Goal: Task Accomplishment & Management: Use online tool/utility

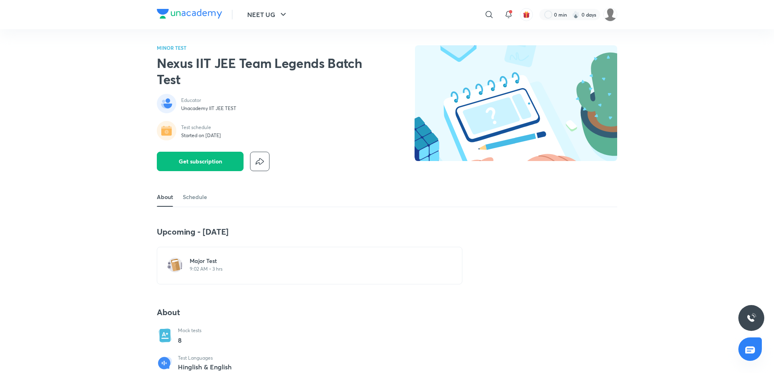
click at [201, 259] on h6 "Major Test" at bounding box center [315, 261] width 250 height 8
click at [213, 264] on h6 "Jee Main Minor Test 8" at bounding box center [315, 261] width 250 height 8
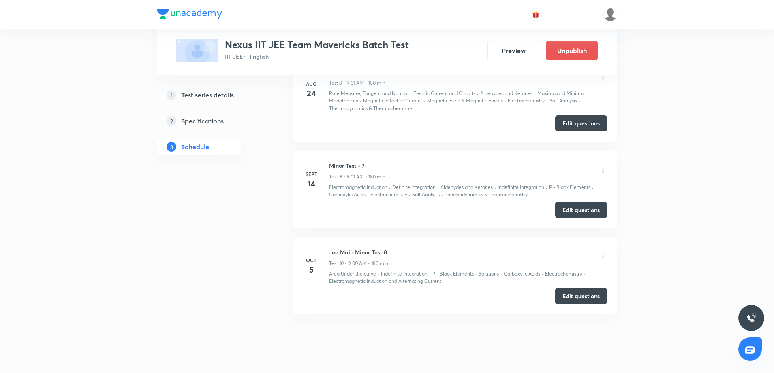
scroll to position [1033, 0]
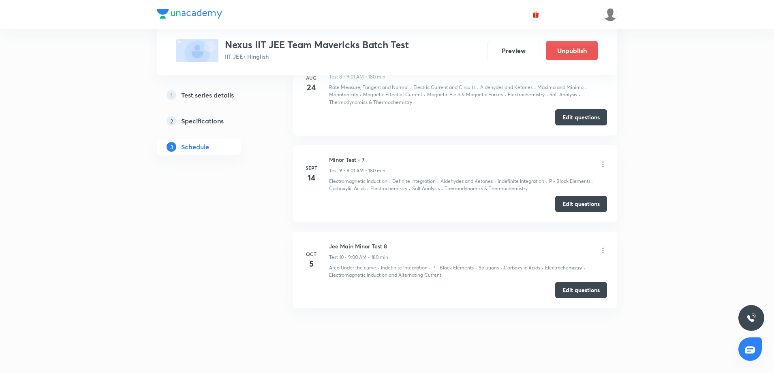
click at [601, 247] on icon at bounding box center [603, 251] width 8 height 8
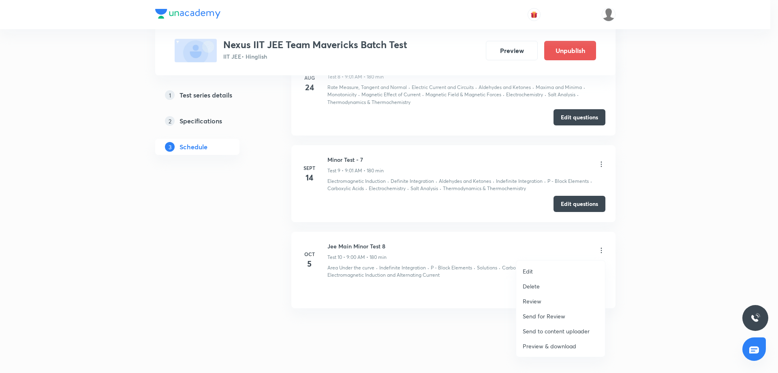
click at [567, 267] on li "Edit" at bounding box center [560, 271] width 89 height 15
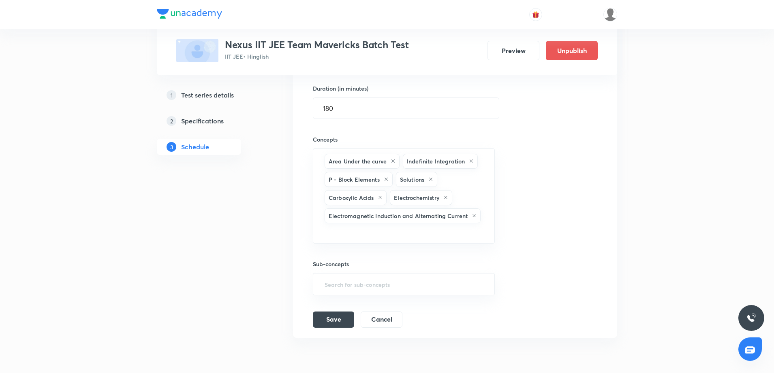
click at [553, 205] on div "Session title 21/99 Jee Main Minor Test 8 ​ Schedule for Oct 5, 2025, 9:00 AM ​…" at bounding box center [455, 147] width 284 height 362
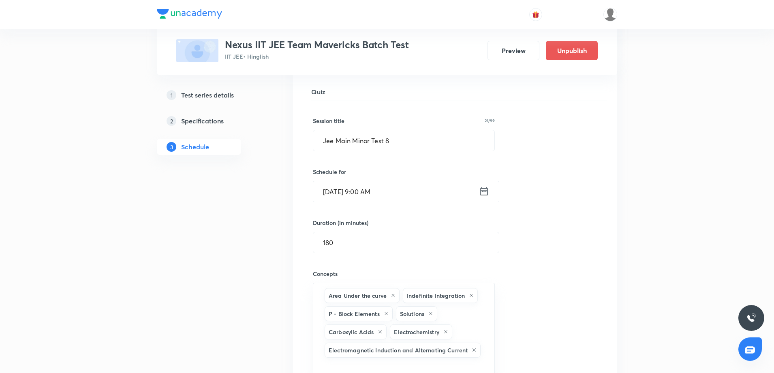
scroll to position [810, 0]
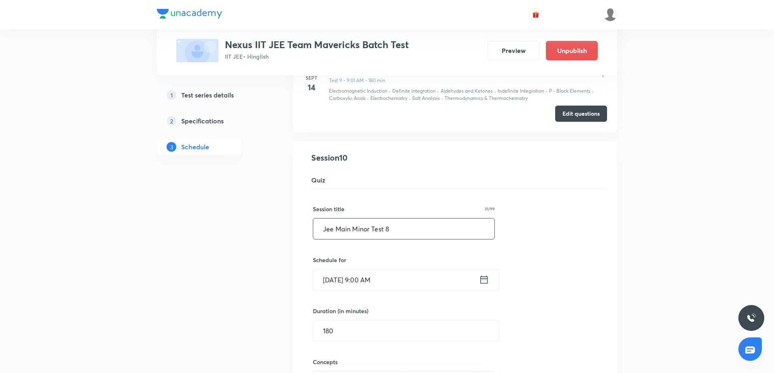
click at [361, 227] on input "Jee Main Minor Test 8" at bounding box center [403, 229] width 181 height 21
click at [348, 230] on input "Jee Main Major Test 8" at bounding box center [403, 229] width 181 height 21
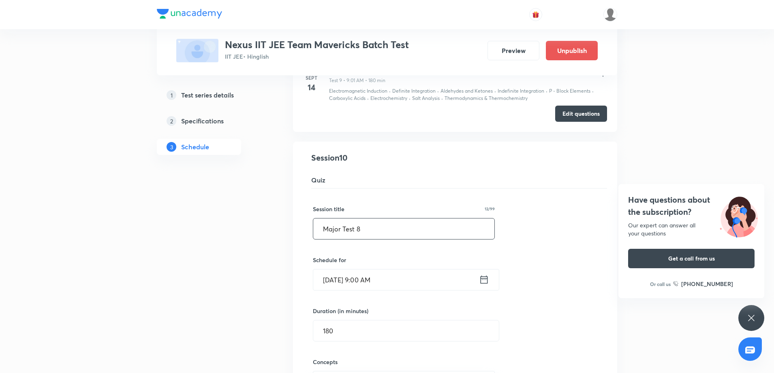
type input "Major Test 8"
click at [568, 275] on div "Session title 12/99 Major Test 8 ​ Schedule for Oct 5, 2025, 9:00 AM ​ Duration…" at bounding box center [455, 370] width 284 height 362
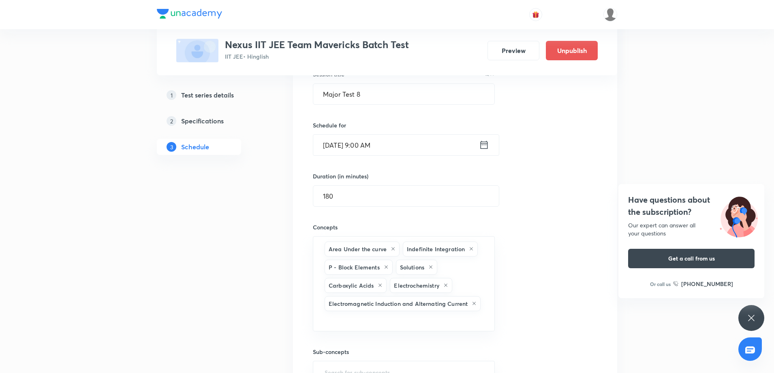
scroll to position [992, 0]
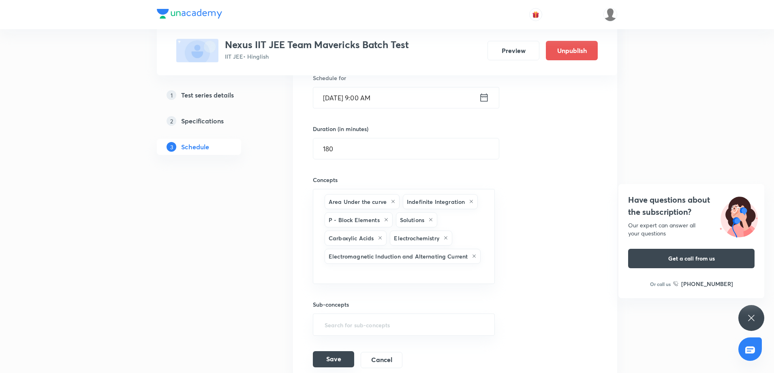
click at [336, 356] on button "Save" at bounding box center [333, 360] width 41 height 16
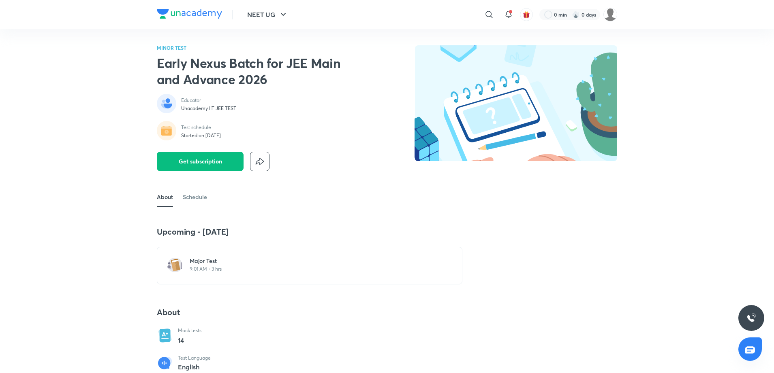
click at [217, 272] on p "9:01 AM • 3 hrs" at bounding box center [315, 269] width 250 height 6
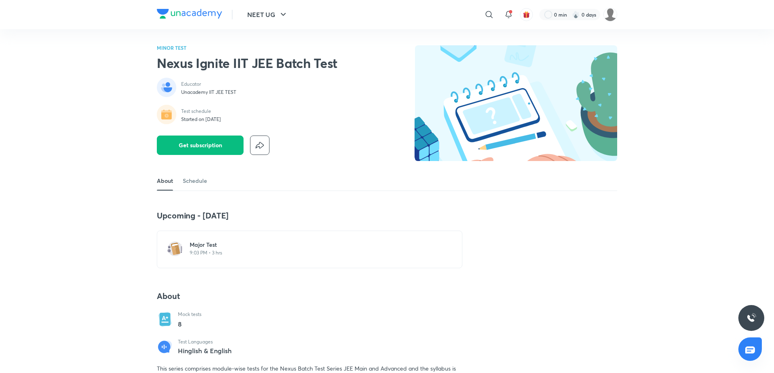
click at [212, 251] on p "9:03 PM • 3 hrs" at bounding box center [315, 253] width 250 height 6
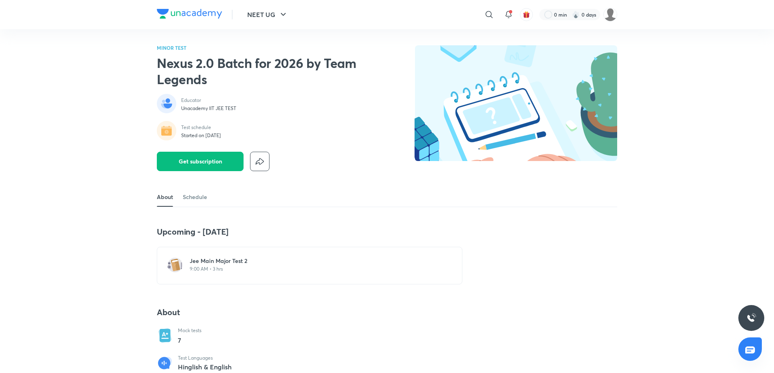
click at [228, 268] on p "9:00 AM • 3 hrs" at bounding box center [315, 269] width 250 height 6
click at [211, 273] on div "Major Test 9:05 AM • 3 hrs" at bounding box center [315, 265] width 250 height 17
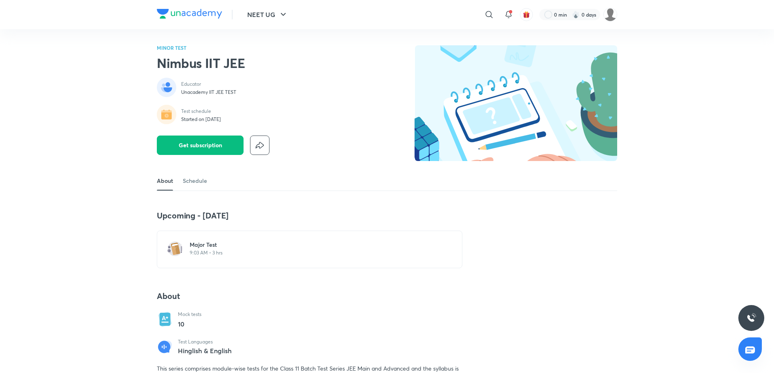
click at [218, 251] on p "9:03 AM • 3 hrs" at bounding box center [315, 253] width 250 height 6
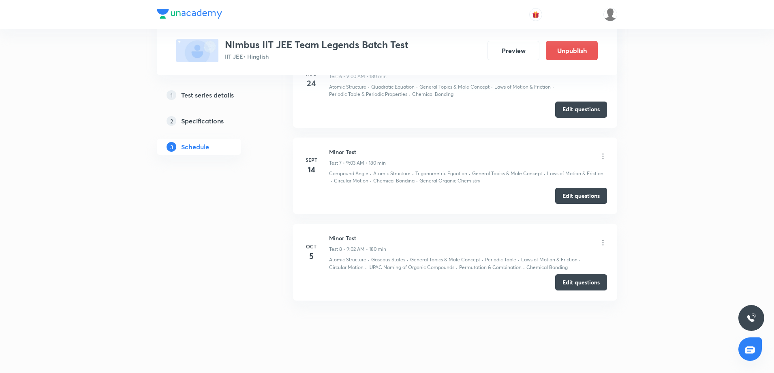
scroll to position [842, 0]
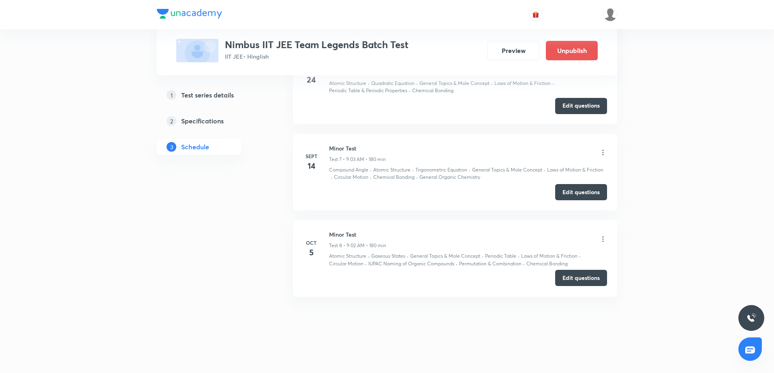
click at [586, 284] on button "Edit questions" at bounding box center [581, 278] width 52 height 16
click at [500, 48] on button "Preview" at bounding box center [513, 49] width 52 height 19
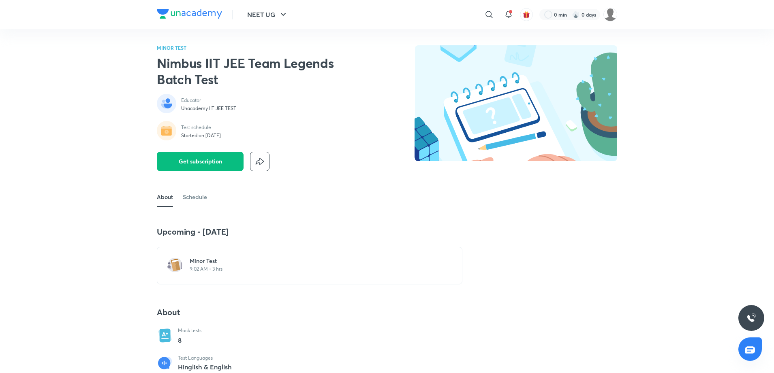
click at [195, 260] on h6 "Minor Test" at bounding box center [315, 261] width 250 height 8
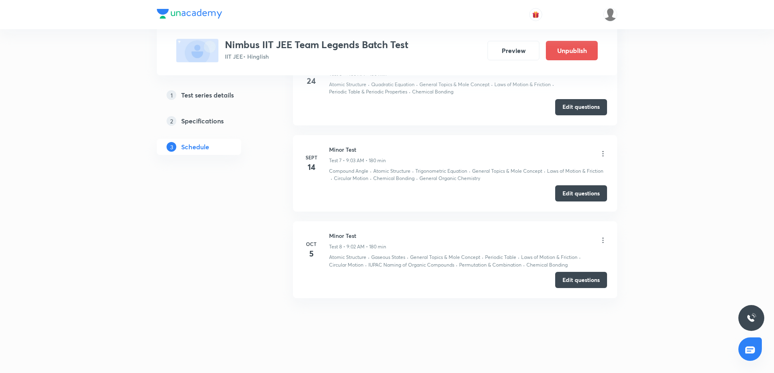
scroll to position [842, 0]
click at [603, 240] on icon at bounding box center [602, 239] width 1 height 5
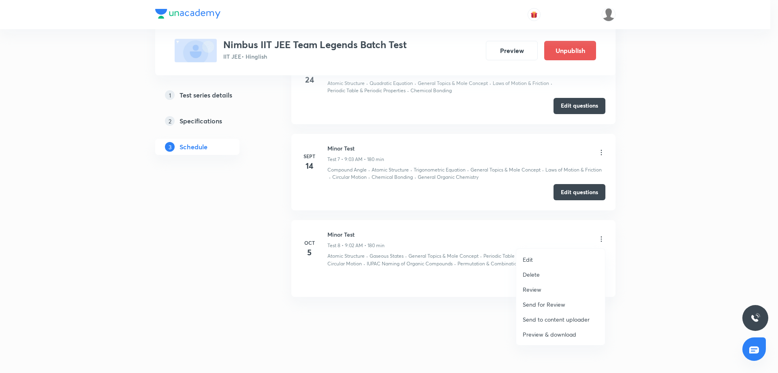
click at [572, 261] on li "Edit" at bounding box center [560, 259] width 89 height 15
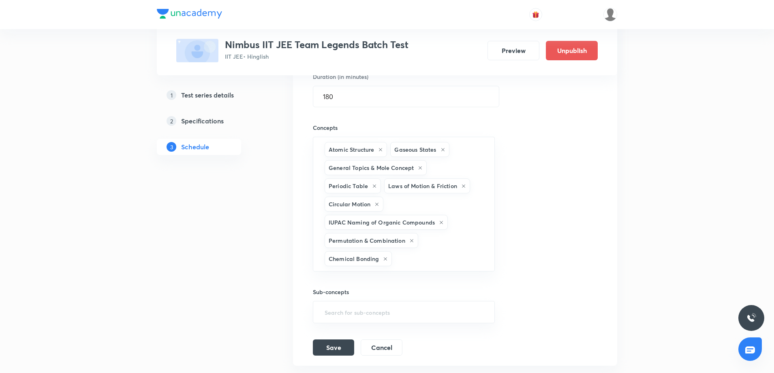
click at [537, 172] on div "Session title 10/99 Minor Test ​ Schedule for Oct 5, 2025, 9:02 AM ​ Duration (…" at bounding box center [455, 155] width 284 height 402
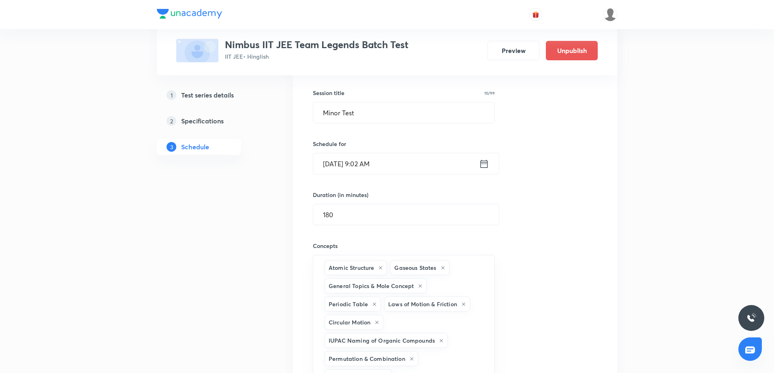
scroll to position [659, 0]
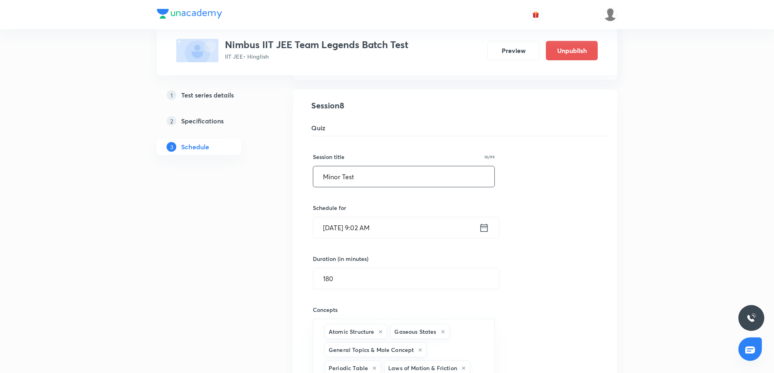
click at [333, 178] on input "Minor Test" at bounding box center [403, 176] width 181 height 21
type input "Major Test"
click at [545, 288] on div "Session title 10/99 Major Test ​ Schedule for Oct 5, 2025, 9:02 AM ​ Duration (…" at bounding box center [455, 338] width 284 height 402
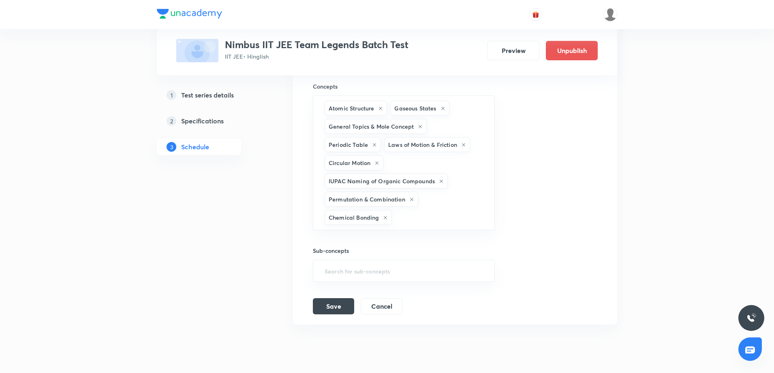
scroll to position [911, 0]
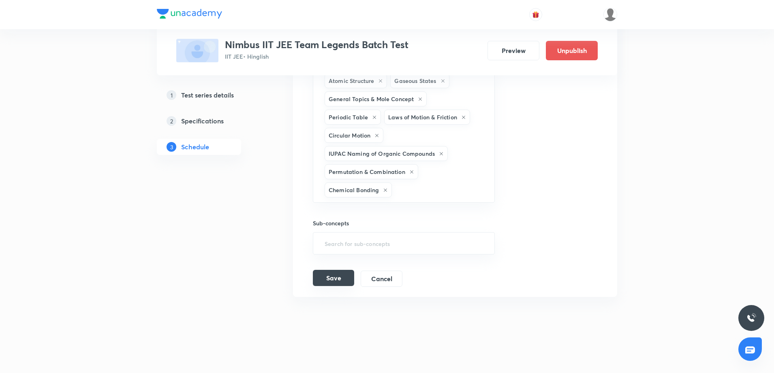
click at [325, 280] on button "Save" at bounding box center [333, 278] width 41 height 16
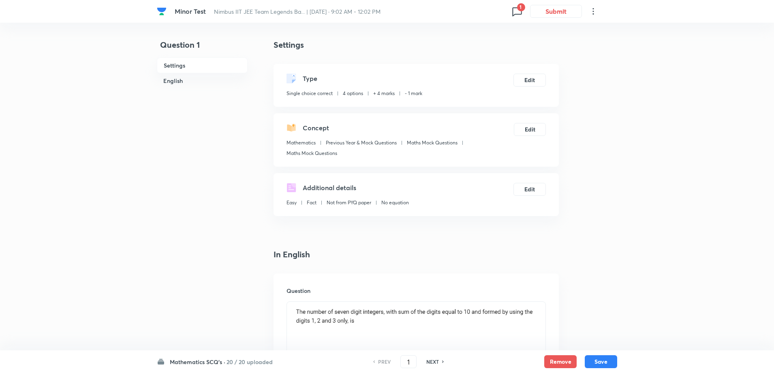
click at [430, 363] on h6 "NEXT" at bounding box center [432, 361] width 13 height 7
type input "2"
checkbox input "false"
checkbox input "true"
click at [430, 363] on h6 "NEXT" at bounding box center [432, 361] width 13 height 7
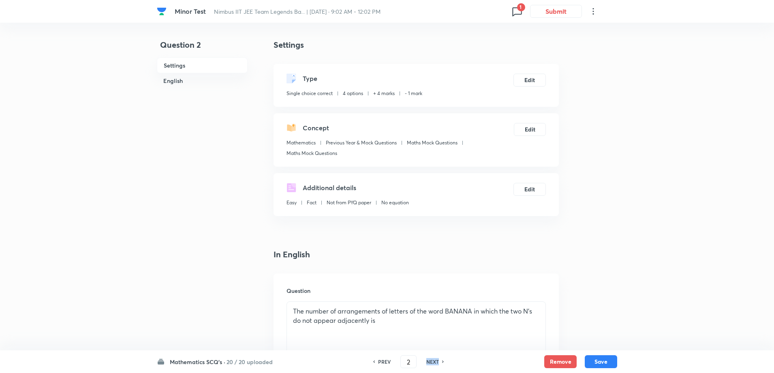
type input "3"
checkbox input "false"
checkbox input "true"
click at [430, 363] on h6 "NEXT" at bounding box center [432, 361] width 13 height 7
type input "4"
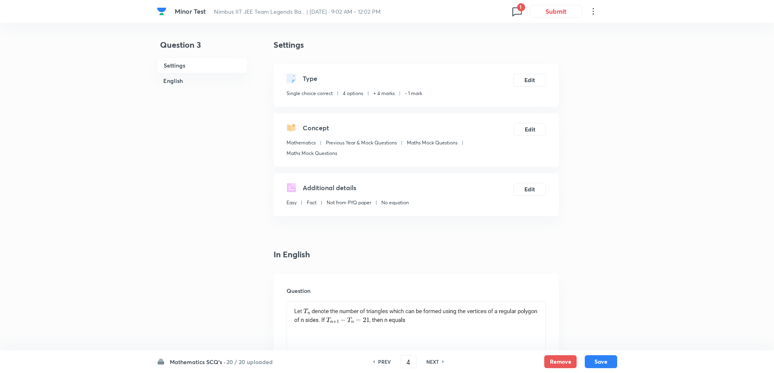
checkbox input "true"
click at [430, 363] on h6 "NEXT" at bounding box center [432, 361] width 13 height 7
type input "5"
checkbox input "true"
click at [430, 363] on h6 "NEXT" at bounding box center [432, 361] width 13 height 7
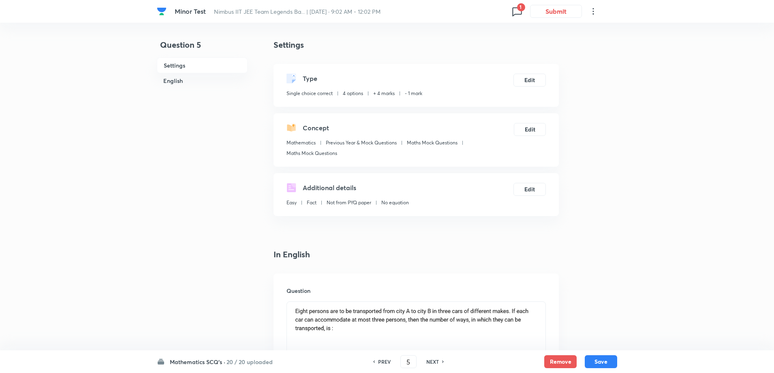
type input "6"
checkbox input "false"
checkbox input "true"
click at [430, 363] on h6 "NEXT" at bounding box center [432, 361] width 13 height 7
type input "7"
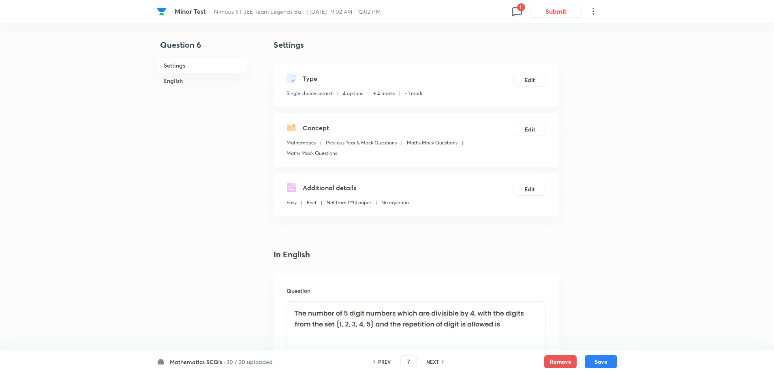
checkbox input "true"
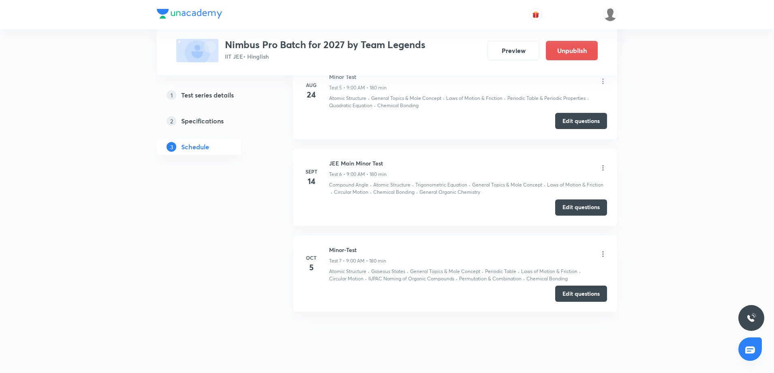
scroll to position [762, 0]
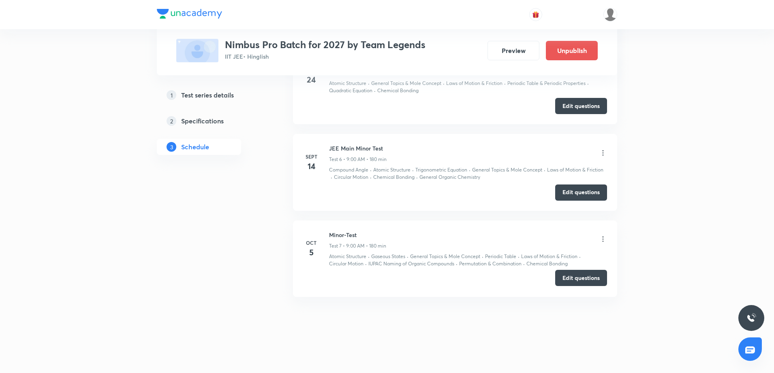
click at [599, 278] on button "Edit questions" at bounding box center [581, 278] width 52 height 16
click at [511, 54] on button "Preview" at bounding box center [513, 49] width 52 height 19
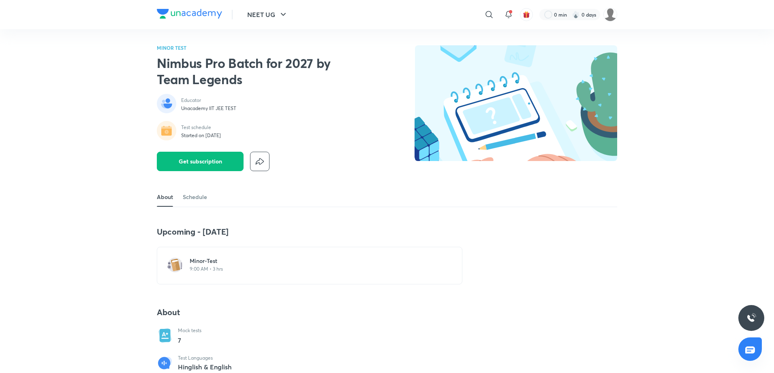
click at [193, 271] on p "9:00 AM • 3 hrs" at bounding box center [315, 269] width 250 height 6
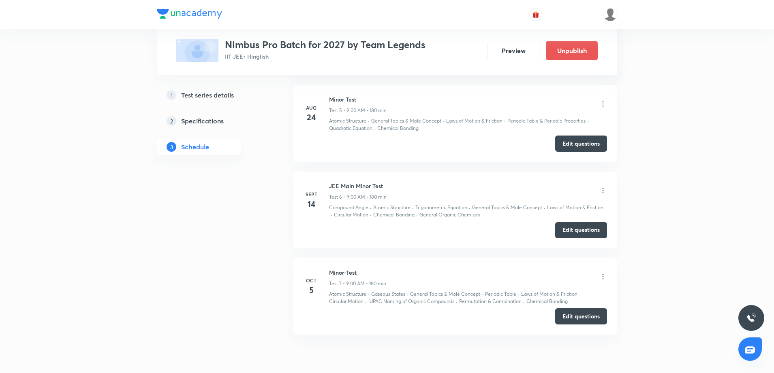
scroll to position [762, 0]
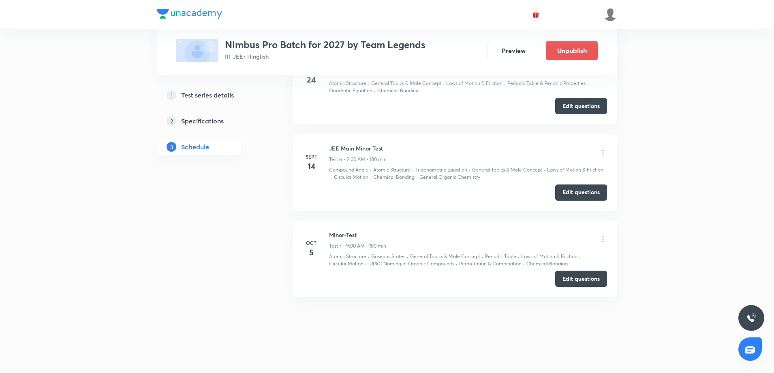
click at [601, 239] on icon at bounding box center [603, 239] width 8 height 8
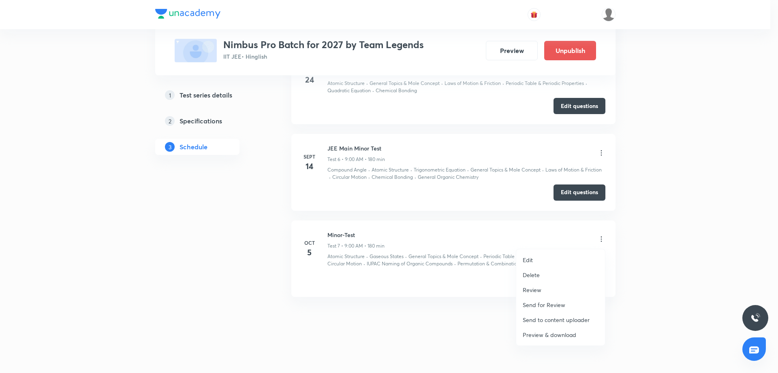
click at [549, 258] on li "Edit" at bounding box center [560, 260] width 89 height 15
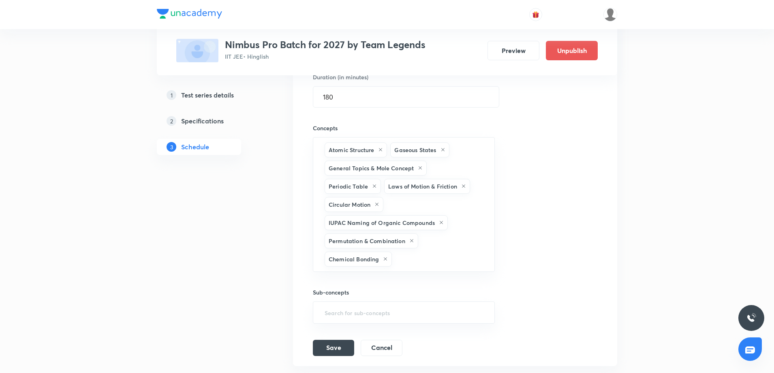
click at [560, 235] on div "Session title 10/99 Minor-Test ​ Schedule for Oct 5, 2025, 9:00 AM ​ Duration (…" at bounding box center [455, 156] width 284 height 402
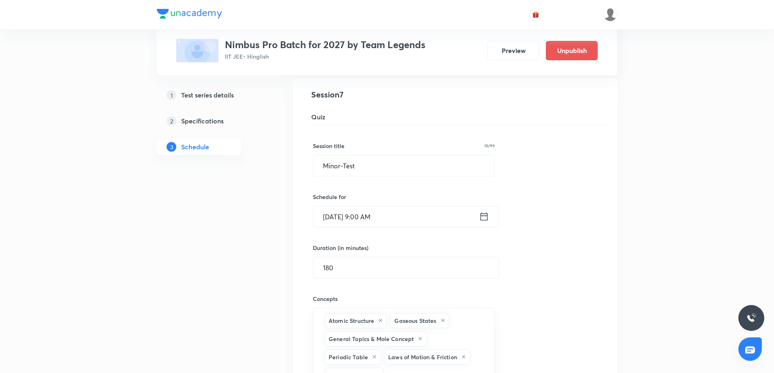
scroll to position [580, 0]
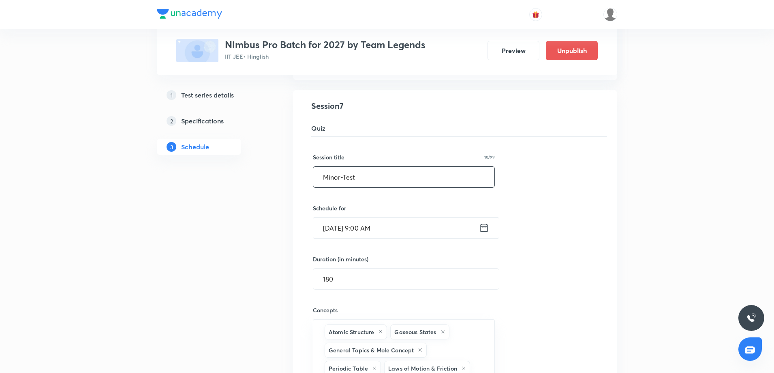
click at [334, 178] on input "Minor-Test" at bounding box center [403, 177] width 181 height 21
type input "Major-Test"
click at [568, 265] on div "Session title 10/99 Major-Test ​ Schedule for Oct 5, 2025, 9:00 AM ​ Duration (…" at bounding box center [455, 338] width 284 height 402
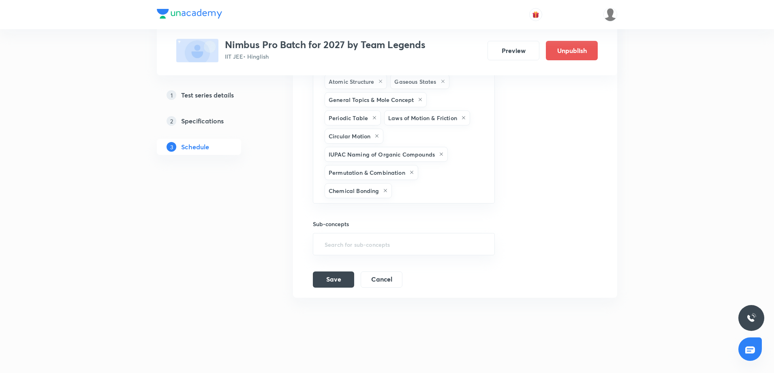
scroll to position [832, 0]
click at [318, 284] on button "Save" at bounding box center [333, 278] width 41 height 16
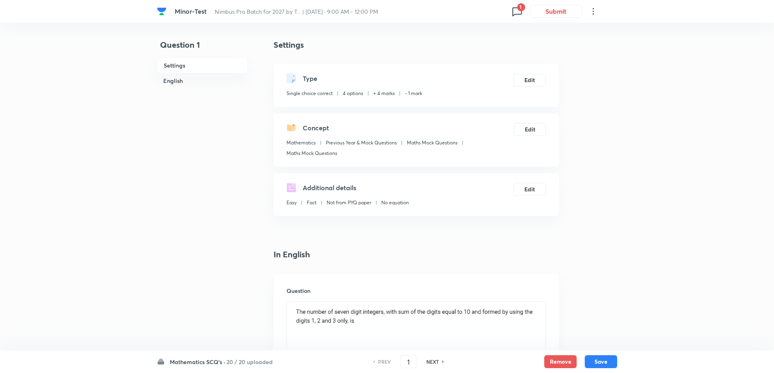
click at [430, 362] on h6 "NEXT" at bounding box center [432, 361] width 13 height 7
type input "2"
checkbox input "false"
checkbox input "true"
click at [430, 362] on h6 "NEXT" at bounding box center [432, 361] width 13 height 7
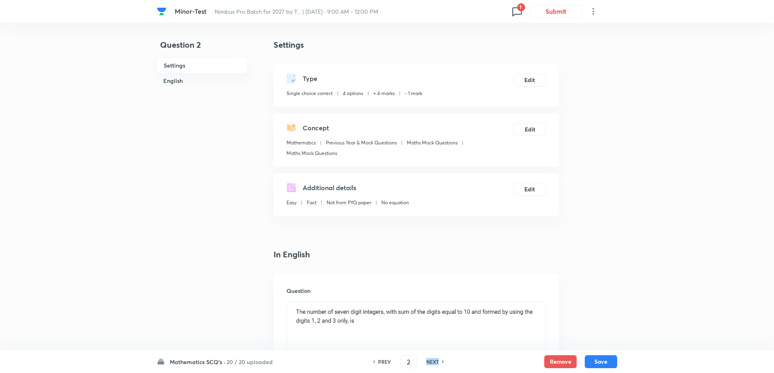
type input "3"
checkbox input "false"
checkbox input "true"
click at [430, 362] on h6 "NEXT" at bounding box center [432, 361] width 13 height 7
type input "4"
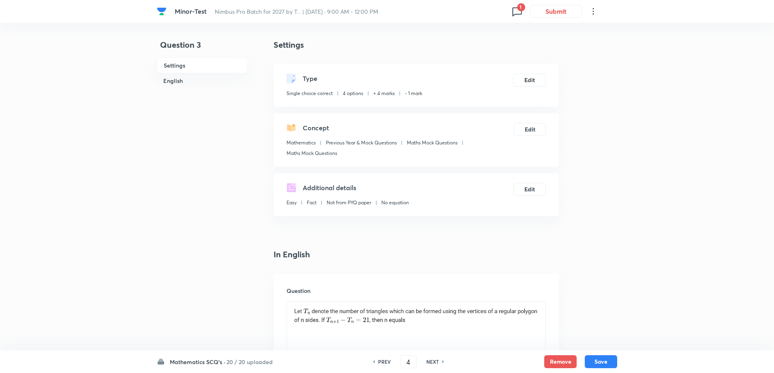
checkbox input "true"
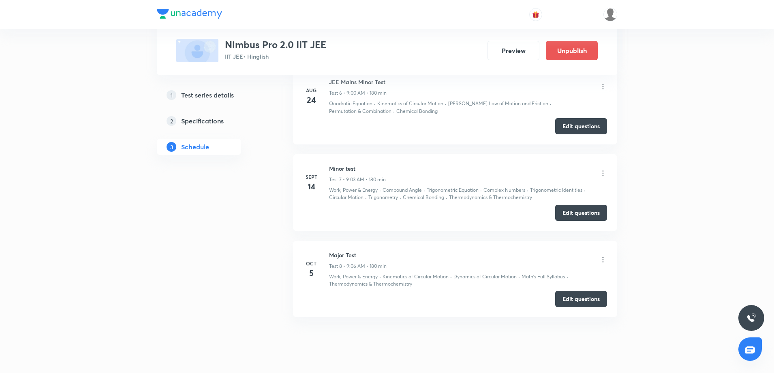
scroll to position [871, 0]
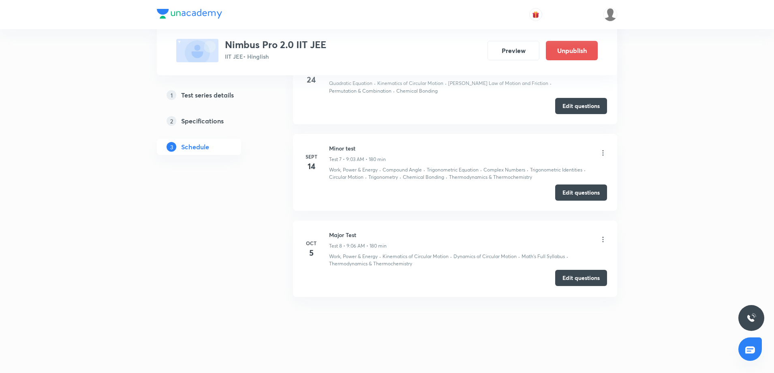
click at [602, 276] on button "Edit questions" at bounding box center [581, 278] width 52 height 16
click at [513, 56] on button "Preview" at bounding box center [513, 49] width 52 height 19
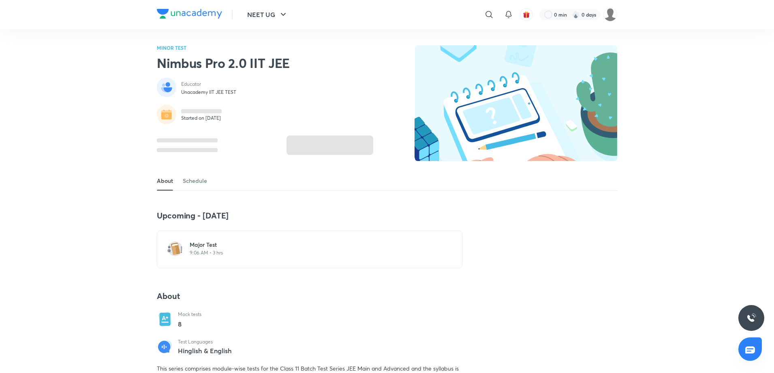
click at [213, 250] on p "9:06 AM • 3 hrs" at bounding box center [315, 253] width 250 height 6
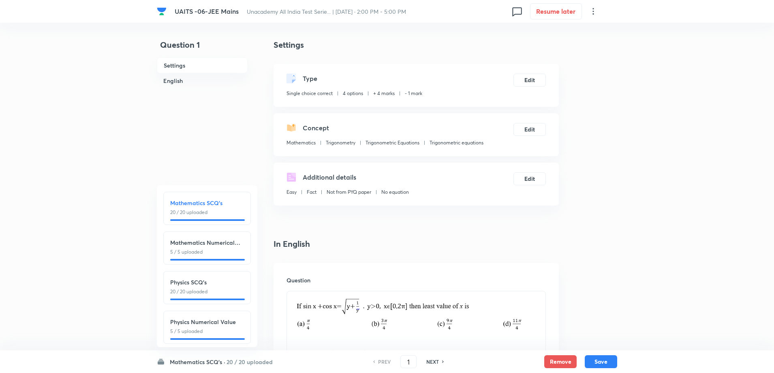
scroll to position [90, 0]
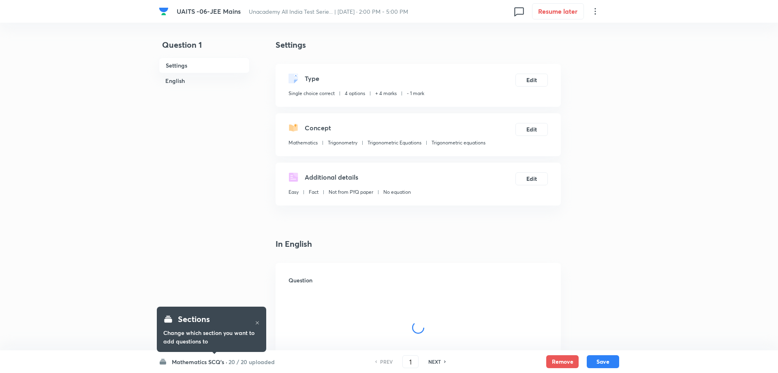
checkbox input "true"
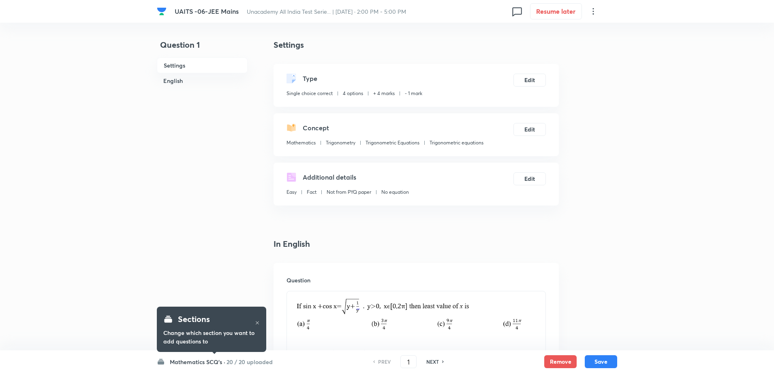
click at [243, 366] on h6 "20 / 20 uploaded" at bounding box center [249, 362] width 46 height 9
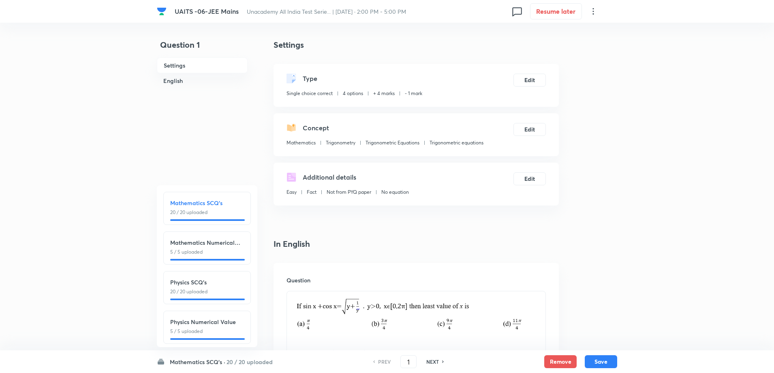
scroll to position [90, 0]
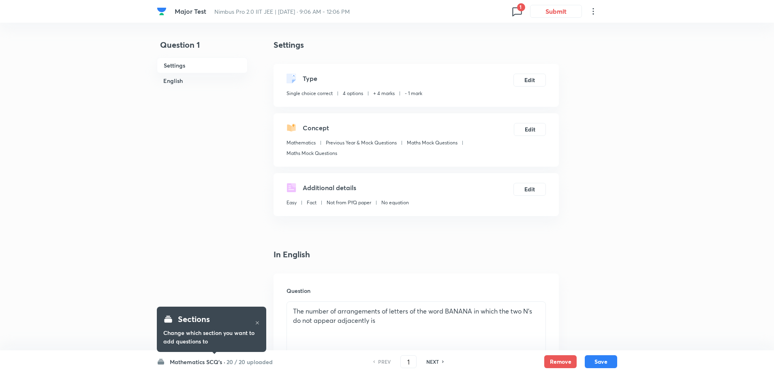
click at [428, 358] on h6 "NEXT" at bounding box center [432, 361] width 13 height 7
type input "2"
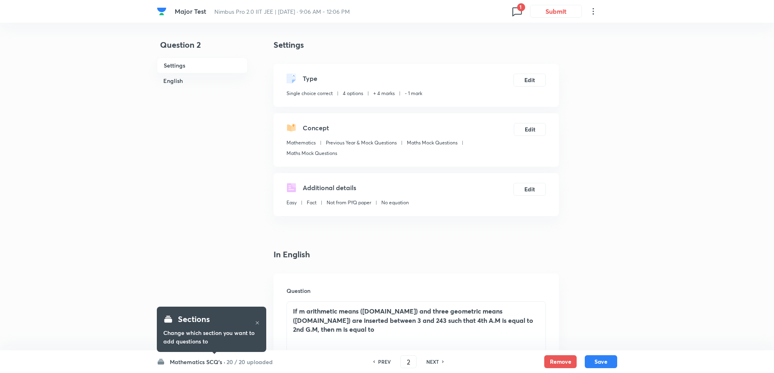
checkbox input "true"
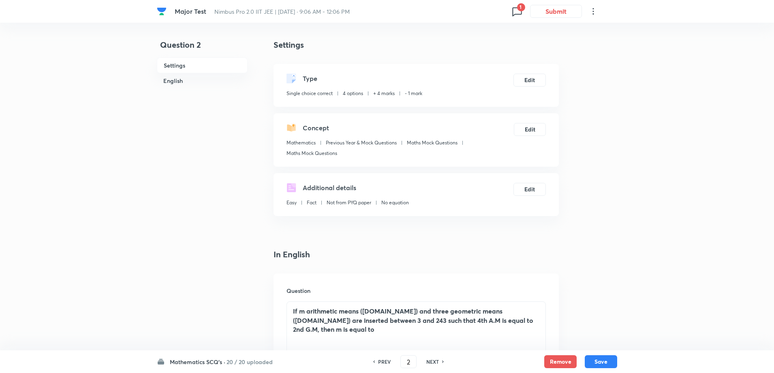
click at [428, 358] on h6 "NEXT" at bounding box center [432, 361] width 13 height 7
type input "3"
checkbox input "false"
checkbox input "true"
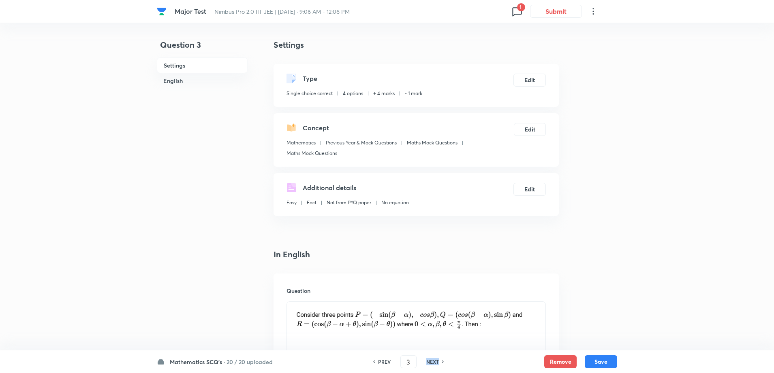
click at [428, 358] on h6 "NEXT" at bounding box center [432, 361] width 13 height 7
type input "4"
checkbox input "false"
checkbox input "true"
click at [428, 358] on h6 "NEXT" at bounding box center [432, 361] width 13 height 7
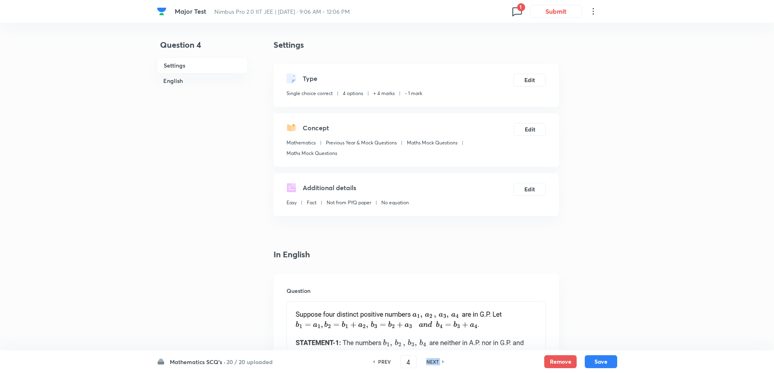
type input "5"
checkbox input "false"
checkbox input "true"
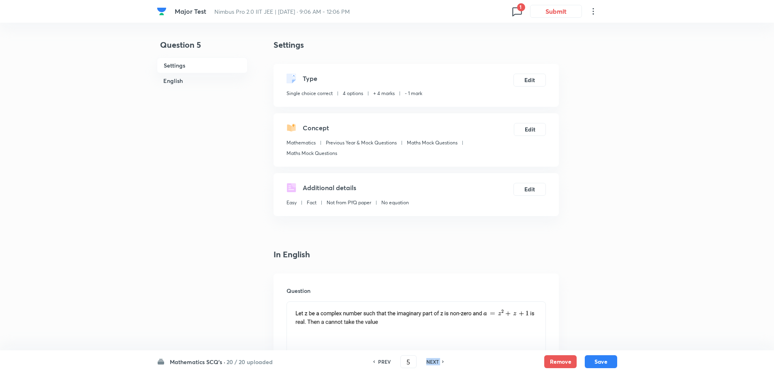
click at [428, 358] on h6 "NEXT" at bounding box center [432, 361] width 13 height 7
type input "6"
checkbox input "false"
checkbox input "true"
click at [428, 358] on h6 "NEXT" at bounding box center [432, 361] width 13 height 7
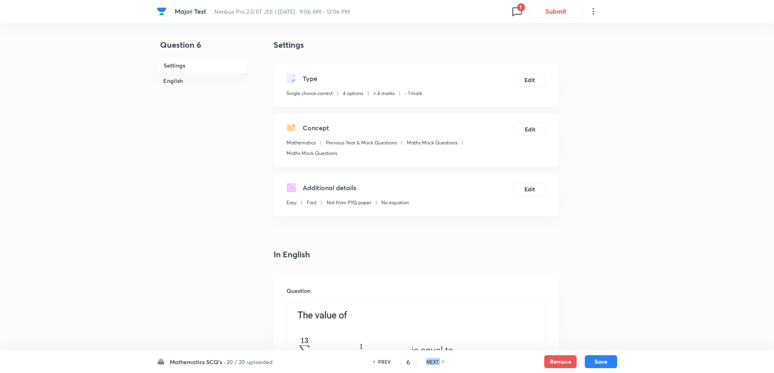
type input "7"
checkbox input "false"
checkbox input "true"
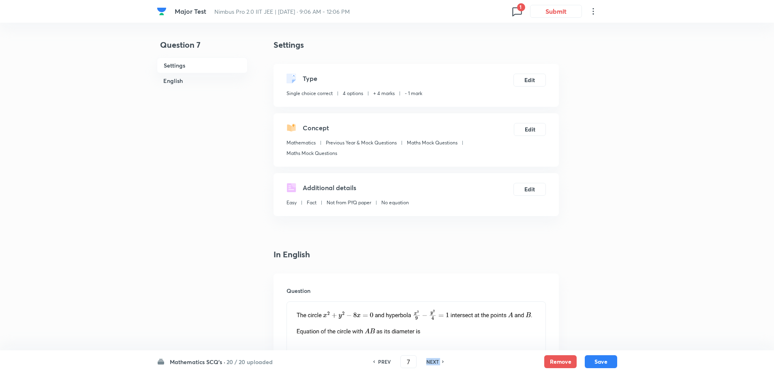
click at [428, 358] on h6 "NEXT" at bounding box center [432, 361] width 13 height 7
type input "8"
checkbox input "true"
click at [428, 358] on h6 "NEXT" at bounding box center [432, 361] width 13 height 7
type input "9"
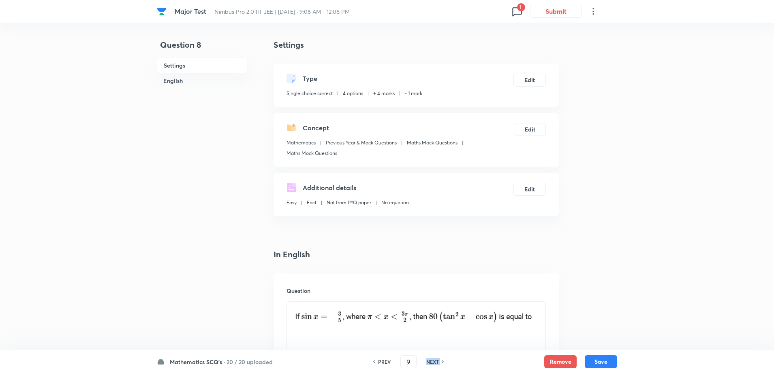
checkbox input "false"
checkbox input "true"
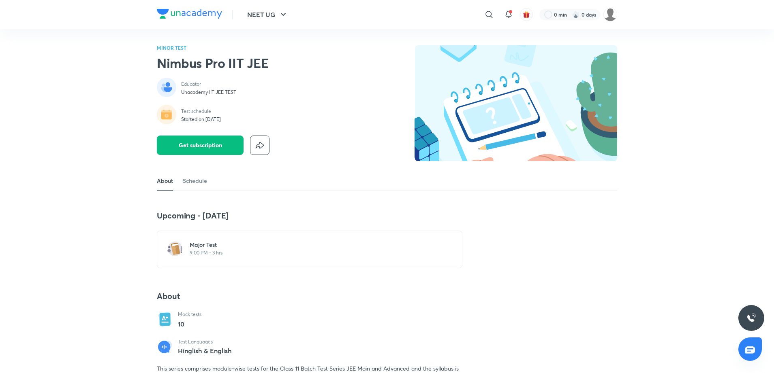
click at [205, 253] on p "9:00 PM • 3 hrs" at bounding box center [315, 253] width 250 height 6
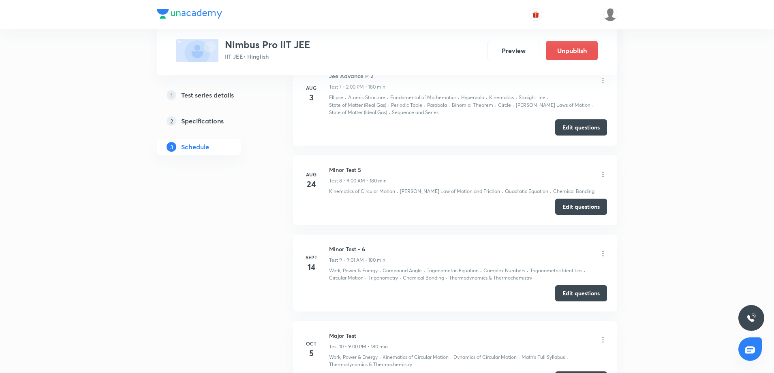
scroll to position [1030, 0]
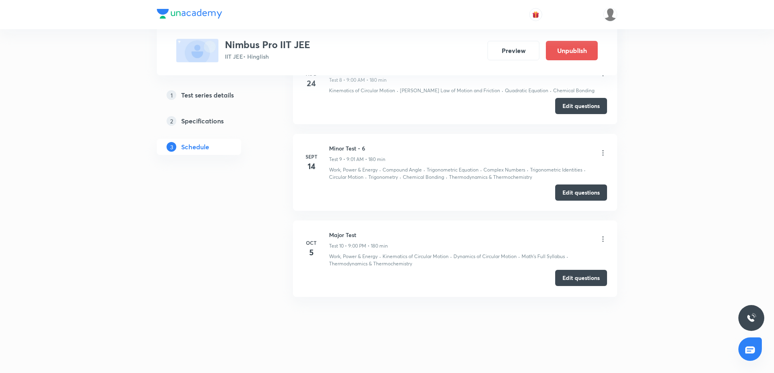
click at [578, 282] on button "Edit questions" at bounding box center [581, 278] width 52 height 16
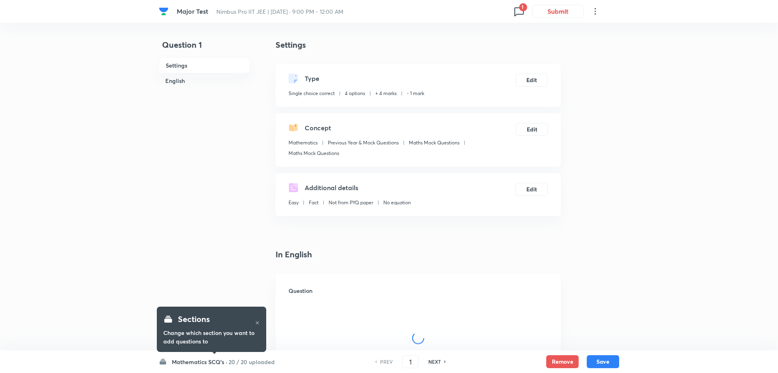
checkbox input "true"
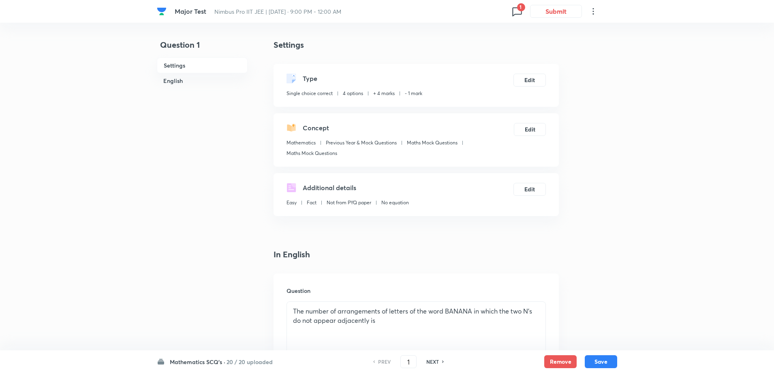
click at [432, 364] on h6 "NEXT" at bounding box center [432, 361] width 13 height 7
type input "2"
checkbox input "true"
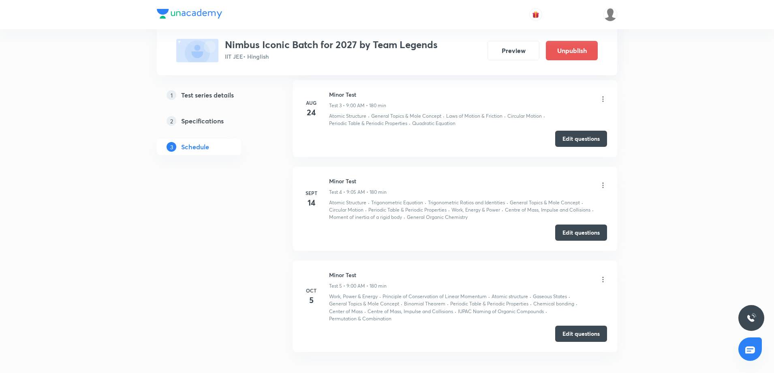
scroll to position [612, 0]
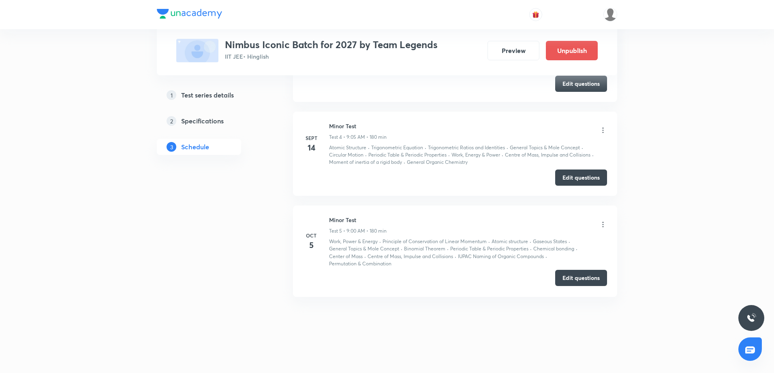
click at [580, 282] on button "Edit questions" at bounding box center [581, 278] width 52 height 16
click at [602, 222] on icon at bounding box center [602, 224] width 1 height 5
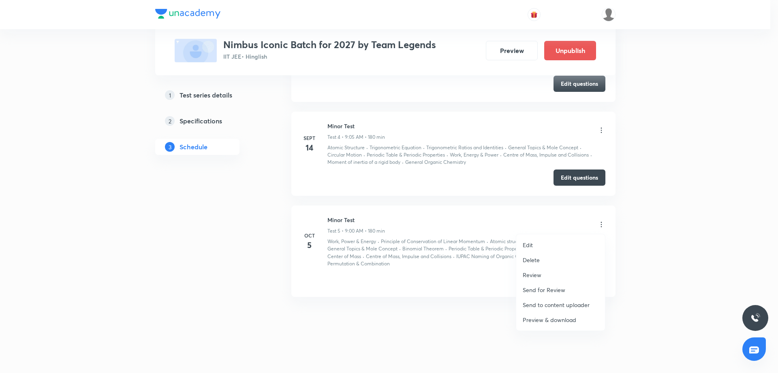
click at [555, 241] on li "Edit" at bounding box center [560, 245] width 89 height 15
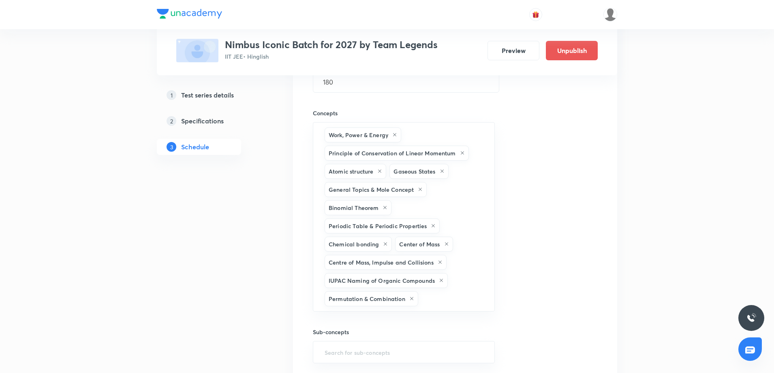
click at [552, 274] on div "Session title 10/99 Minor Test ​ Schedule for Oct 5, 2025, 9:00 AM ​ Duration (…" at bounding box center [455, 168] width 284 height 457
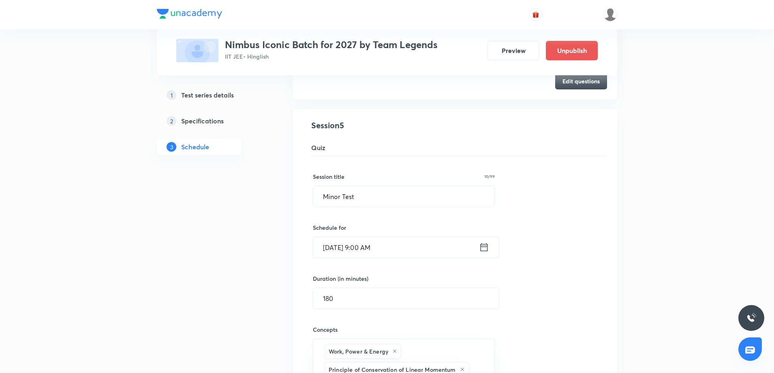
scroll to position [389, 0]
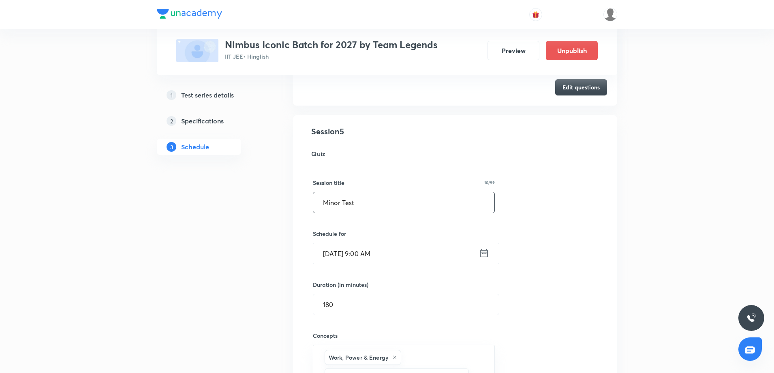
click at [339, 210] on input "Minor Test" at bounding box center [403, 202] width 181 height 21
click at [335, 204] on input "Minor Test" at bounding box center [403, 202] width 181 height 21
type input "Major Test"
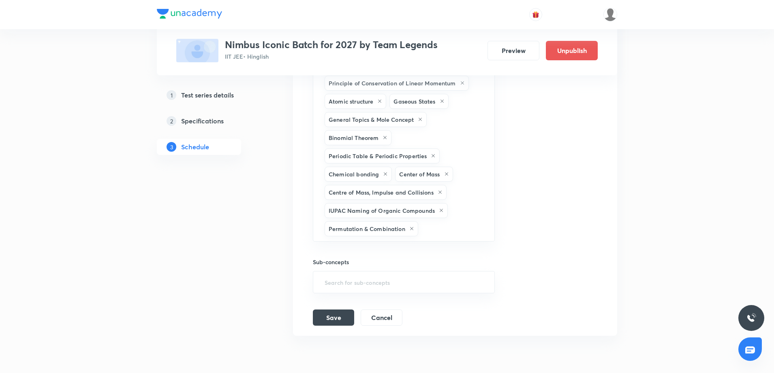
scroll to position [693, 0]
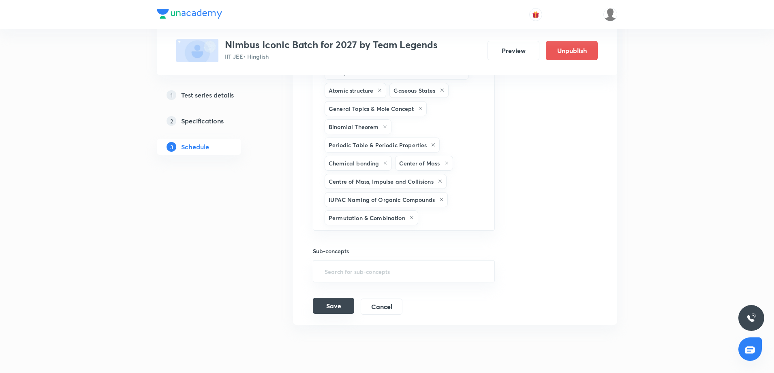
click at [334, 312] on button "Save" at bounding box center [333, 306] width 41 height 16
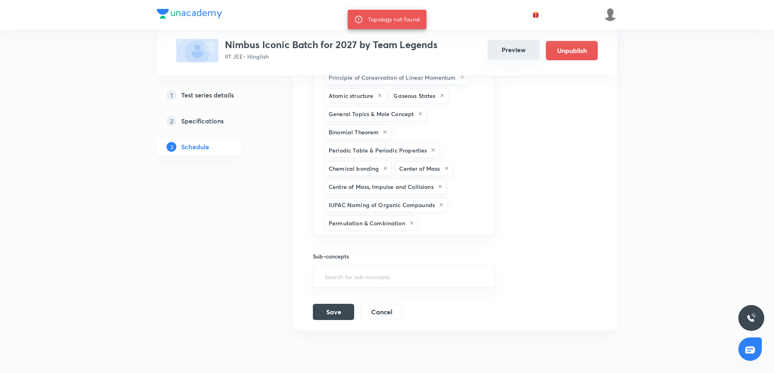
click at [515, 49] on button "Preview" at bounding box center [513, 49] width 52 height 19
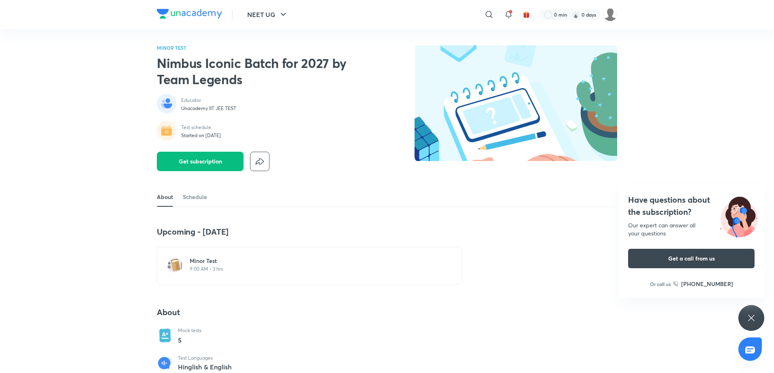
click at [208, 268] on p "9:00 AM • 3 hrs" at bounding box center [315, 269] width 250 height 6
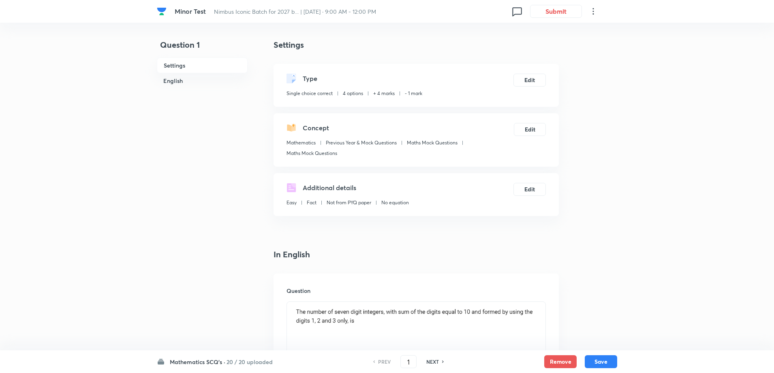
click at [433, 362] on h6 "NEXT" at bounding box center [432, 361] width 13 height 7
type input "2"
checkbox input "false"
checkbox input "true"
click at [433, 362] on h6 "NEXT" at bounding box center [432, 361] width 13 height 7
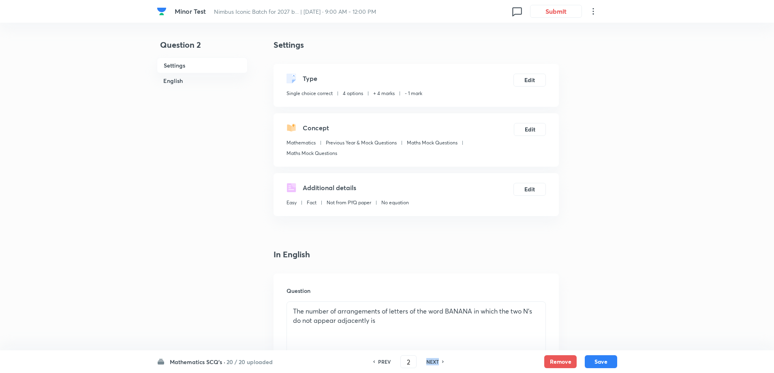
type input "3"
checkbox input "false"
checkbox input "true"
click at [433, 362] on h6 "NEXT" at bounding box center [432, 361] width 13 height 7
type input "4"
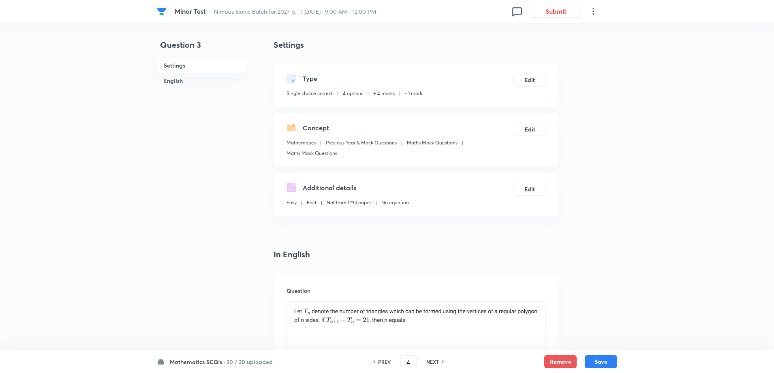
checkbox input "true"
click at [433, 362] on h6 "NEXT" at bounding box center [432, 361] width 13 height 7
type input "5"
checkbox input "true"
click at [383, 361] on h6 "PREV" at bounding box center [384, 361] width 13 height 7
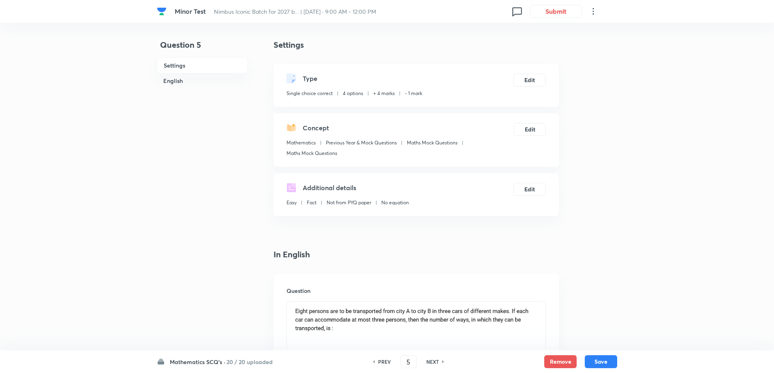
type input "4"
checkbox input "true"
click at [430, 362] on h6 "NEXT" at bounding box center [432, 361] width 13 height 7
type input "5"
checkbox input "true"
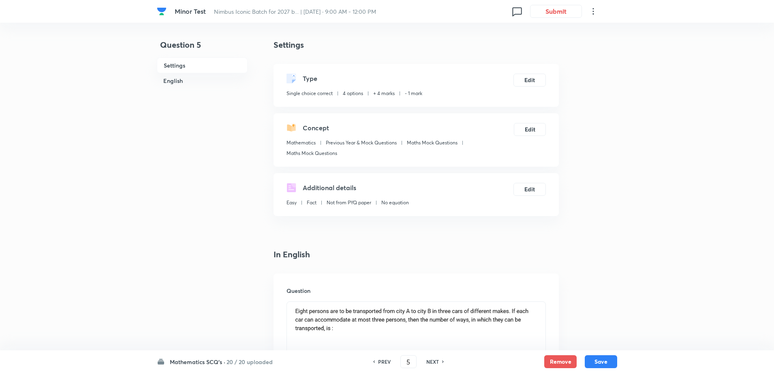
click at [430, 362] on h6 "NEXT" at bounding box center [432, 361] width 13 height 7
type input "6"
checkbox input "false"
checkbox input "true"
click at [430, 362] on h6 "NEXT" at bounding box center [432, 361] width 13 height 7
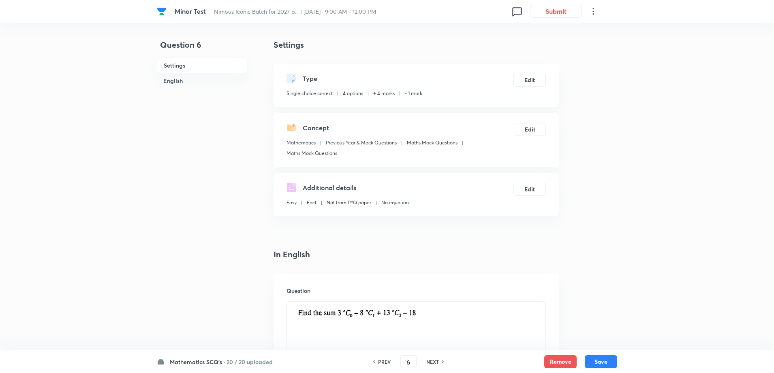
type input "7"
checkbox input "true"
click at [430, 362] on h6 "NEXT" at bounding box center [432, 361] width 13 height 7
type input "8"
checkbox input "false"
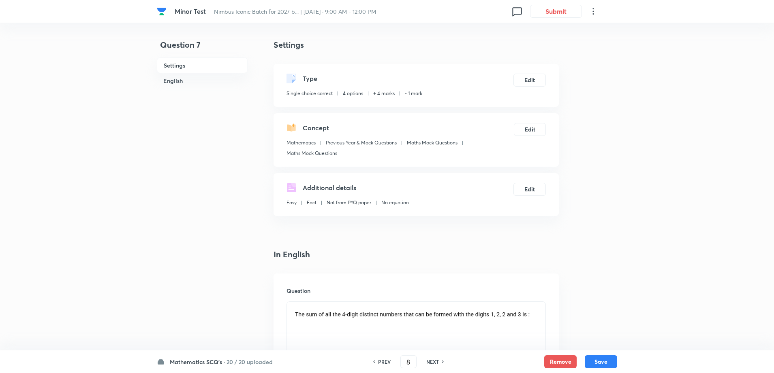
checkbox input "true"
click at [430, 362] on h6 "NEXT" at bounding box center [432, 361] width 13 height 7
type input "9"
checkbox input "true"
click at [430, 362] on h6 "NEXT" at bounding box center [432, 361] width 13 height 7
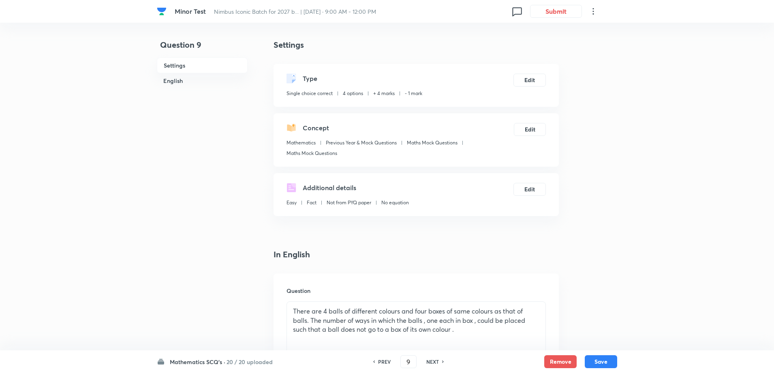
type input "10"
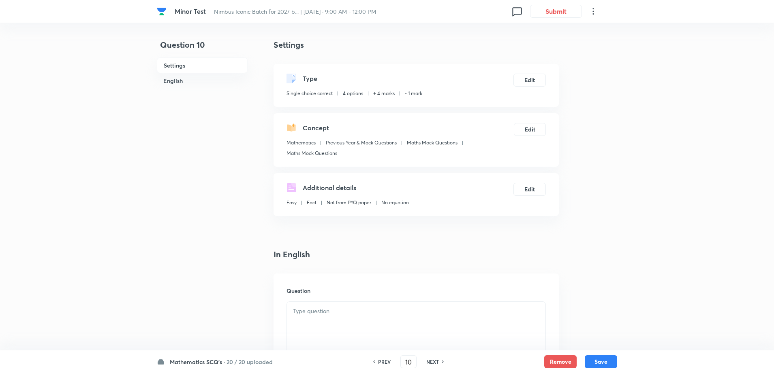
checkbox input "true"
click at [430, 362] on h6 "NEXT" at bounding box center [432, 361] width 13 height 7
type input "11"
checkbox input "false"
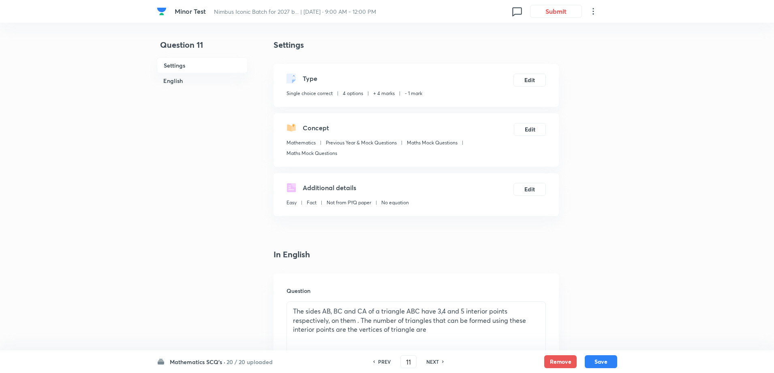
checkbox input "true"
click at [382, 360] on h6 "PREV" at bounding box center [384, 361] width 13 height 7
type input "10"
checkbox input "false"
checkbox input "true"
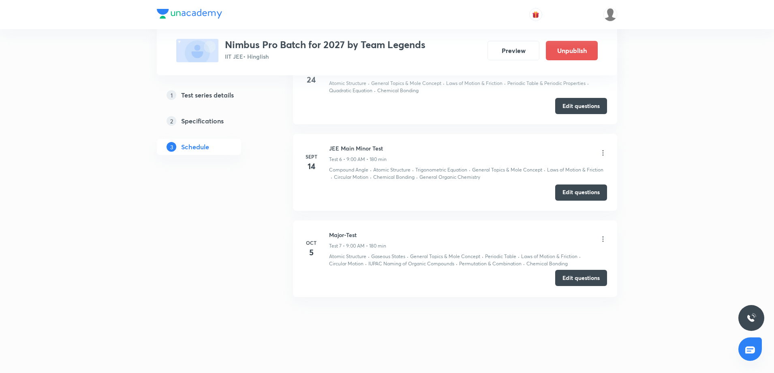
click at [571, 278] on button "Edit questions" at bounding box center [581, 278] width 52 height 16
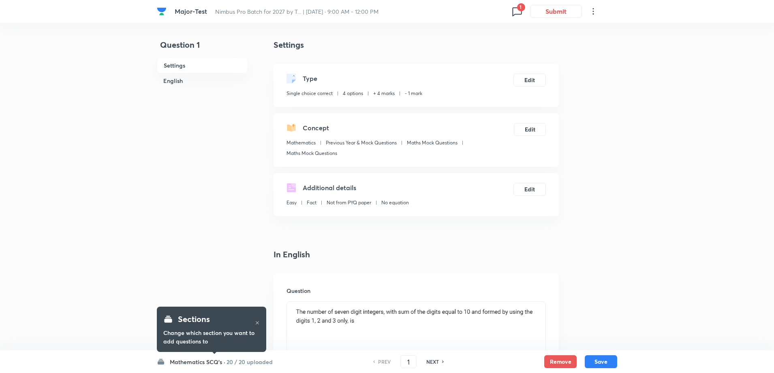
click at [433, 361] on h6 "NEXT" at bounding box center [432, 361] width 13 height 7
type input "2"
checkbox input "false"
checkbox input "true"
click at [433, 361] on h6 "NEXT" at bounding box center [432, 361] width 13 height 7
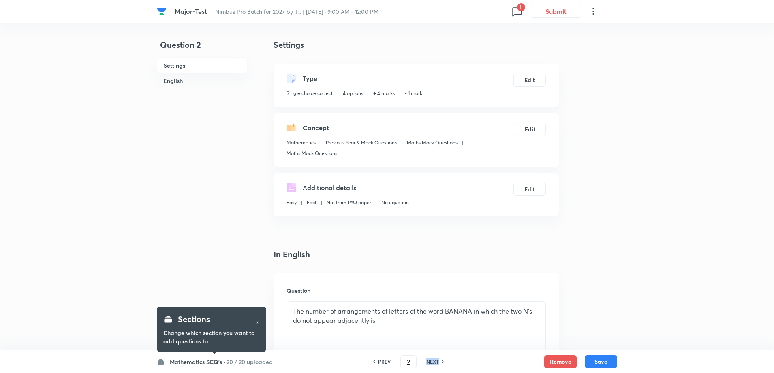
type input "3"
checkbox input "false"
checkbox input "true"
click at [433, 361] on h6 "NEXT" at bounding box center [432, 361] width 13 height 7
type input "4"
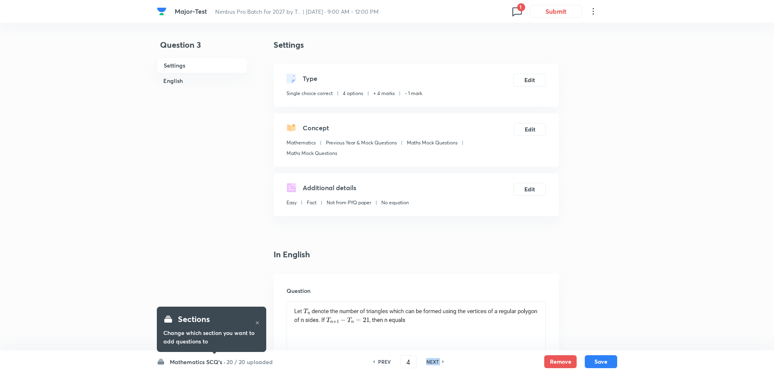
checkbox input "true"
click at [433, 361] on h6 "NEXT" at bounding box center [432, 361] width 13 height 7
type input "5"
checkbox input "true"
click at [433, 361] on h6 "NEXT" at bounding box center [432, 361] width 13 height 7
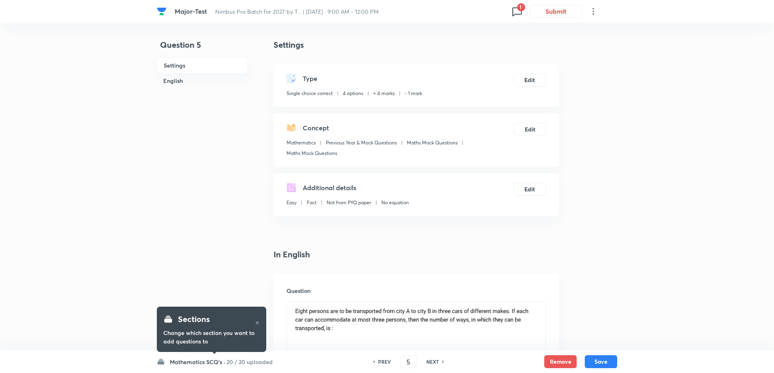
type input "6"
checkbox input "false"
checkbox input "true"
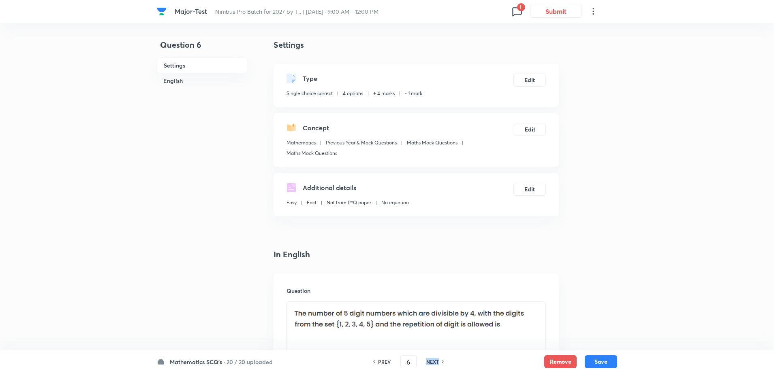
click at [433, 361] on h6 "NEXT" at bounding box center [432, 361] width 13 height 7
type input "7"
checkbox input "true"
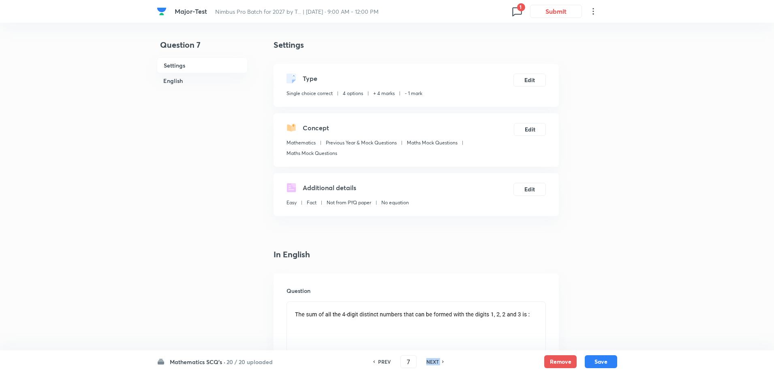
click at [433, 361] on h6 "NEXT" at bounding box center [432, 361] width 13 height 7
type input "8"
checkbox input "false"
checkbox input "true"
click at [433, 361] on h6 "NEXT" at bounding box center [432, 361] width 13 height 7
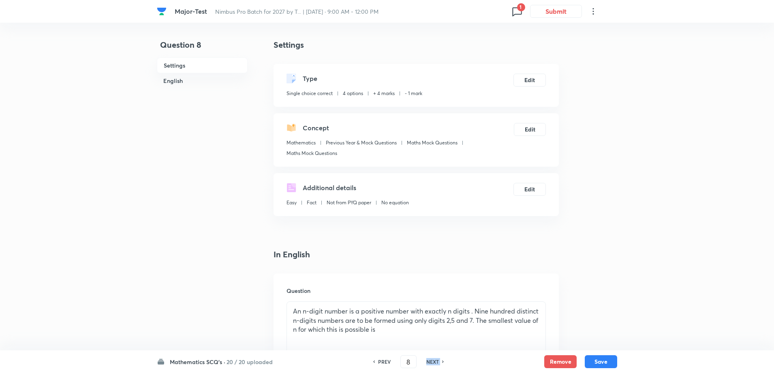
type input "9"
checkbox input "true"
click at [433, 361] on h6 "NEXT" at bounding box center [432, 361] width 13 height 7
type input "10"
checkbox input "false"
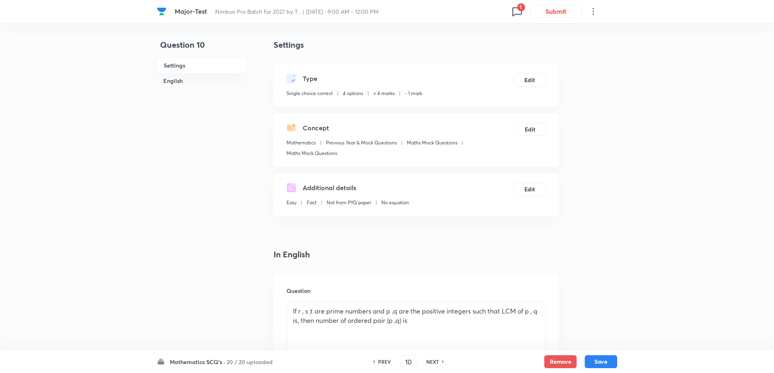
checkbox input "true"
click at [433, 361] on h6 "NEXT" at bounding box center [432, 361] width 13 height 7
type input "11"
checkbox input "true"
click at [433, 361] on h6 "NEXT" at bounding box center [432, 361] width 13 height 7
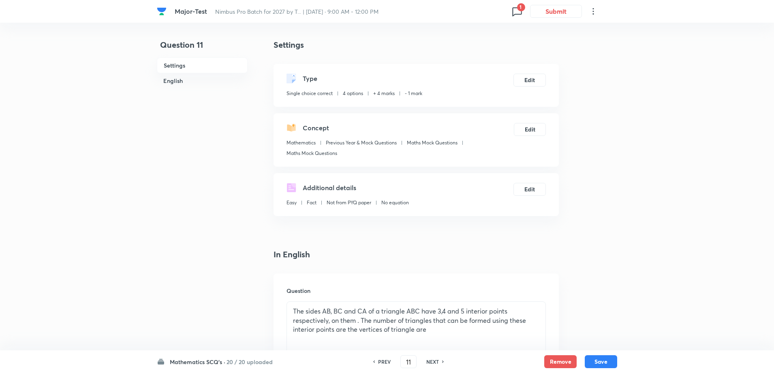
type input "12"
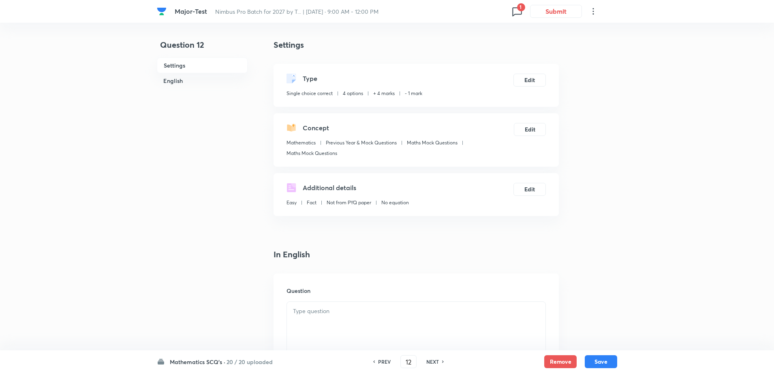
checkbox input "false"
checkbox input "true"
click at [433, 361] on h6 "NEXT" at bounding box center [432, 361] width 13 height 7
type input "13"
checkbox input "false"
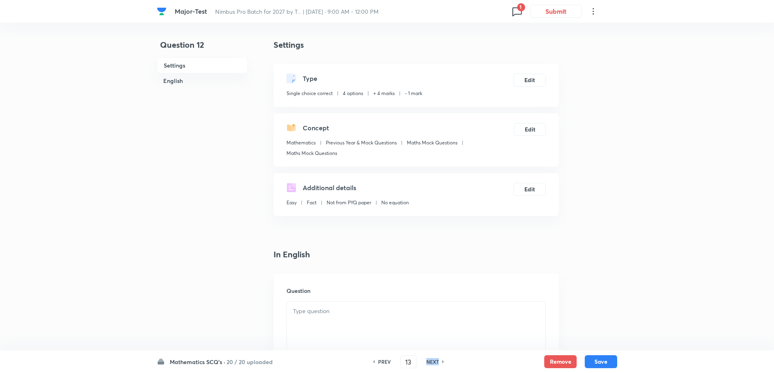
checkbox input "true"
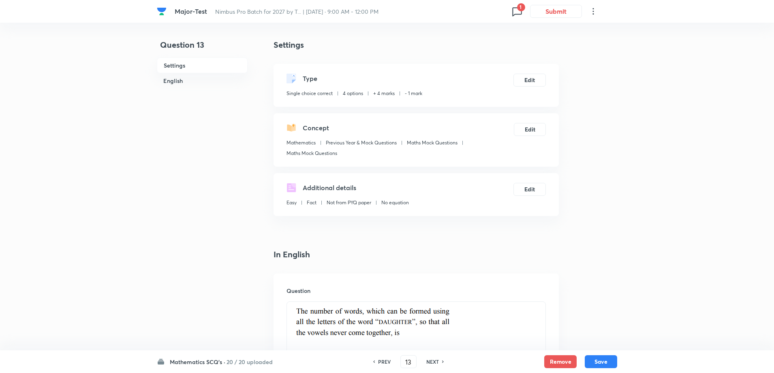
click at [433, 361] on h6 "NEXT" at bounding box center [432, 361] width 13 height 7
type input "14"
checkbox input "false"
checkbox input "true"
click at [433, 361] on h6 "NEXT" at bounding box center [432, 361] width 13 height 7
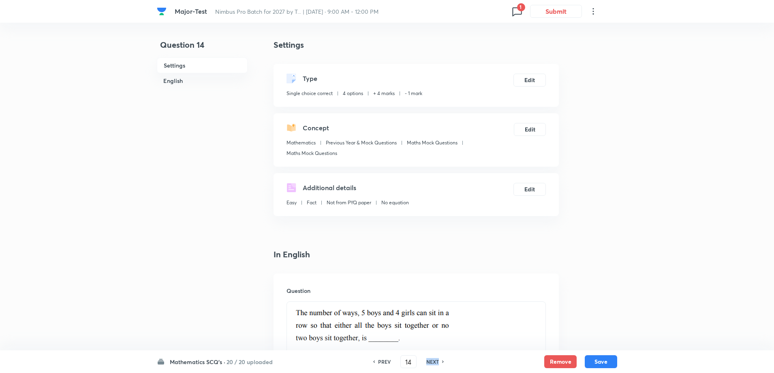
type input "15"
checkbox input "false"
checkbox input "true"
click at [433, 361] on h6 "NEXT" at bounding box center [432, 361] width 13 height 7
type input "16"
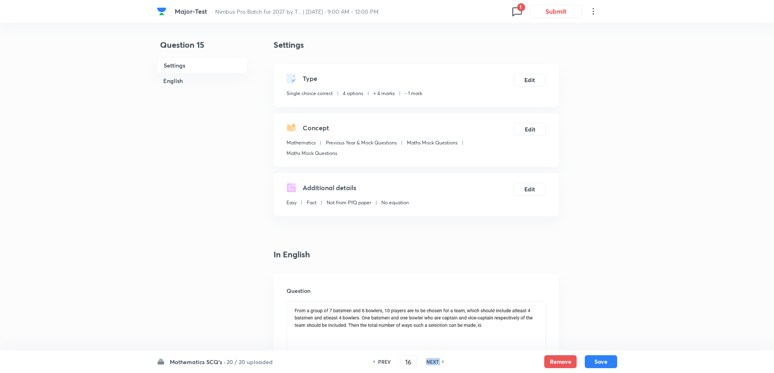
checkbox input "true"
click at [433, 361] on h6 "NEXT" at bounding box center [432, 361] width 13 height 7
type input "17"
checkbox input "false"
checkbox input "true"
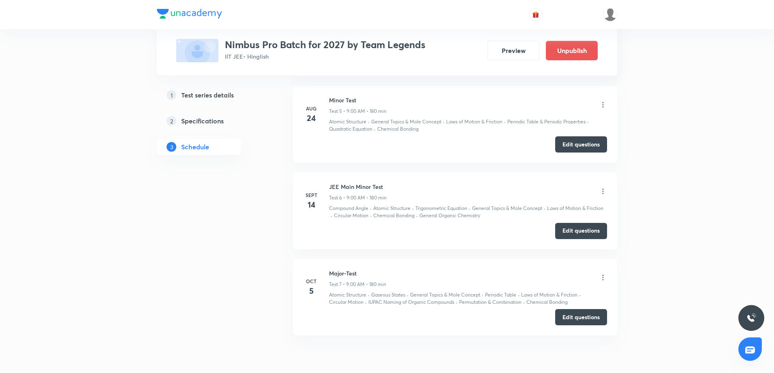
scroll to position [762, 0]
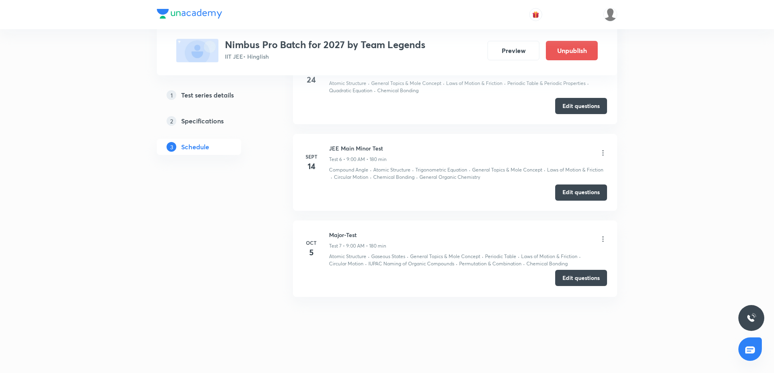
click at [576, 272] on button "Edit questions" at bounding box center [581, 278] width 52 height 16
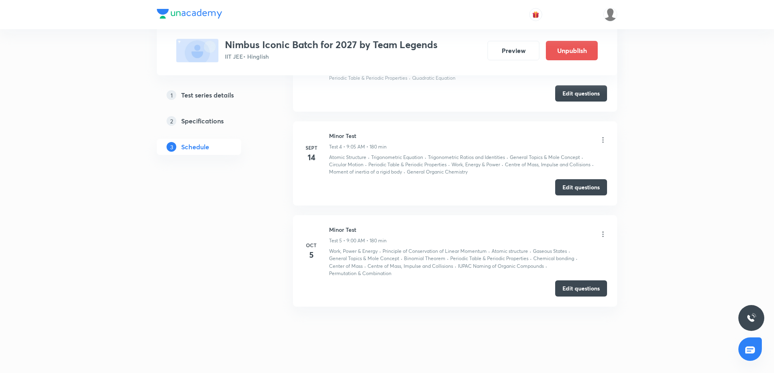
scroll to position [612, 0]
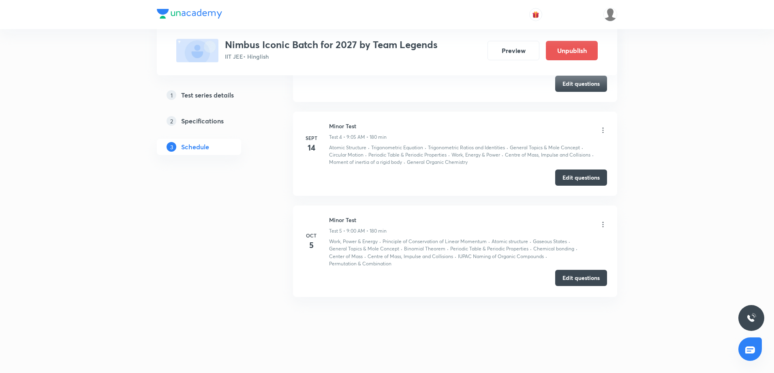
click at [568, 272] on button "Edit questions" at bounding box center [581, 278] width 52 height 16
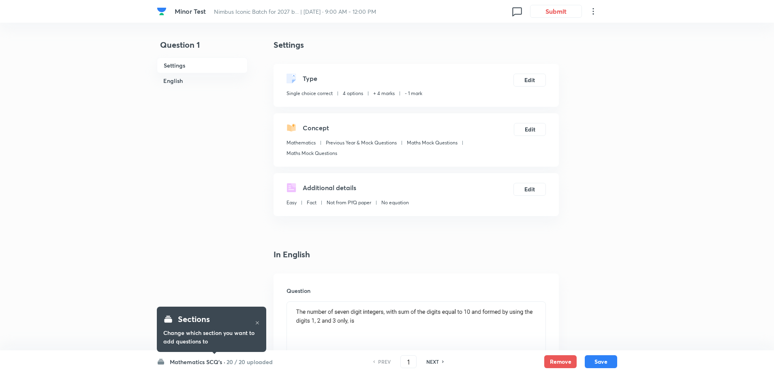
click at [428, 361] on h6 "NEXT" at bounding box center [432, 361] width 13 height 7
type input "2"
checkbox input "false"
checkbox input "true"
click at [428, 361] on h6 "NEXT" at bounding box center [432, 361] width 13 height 7
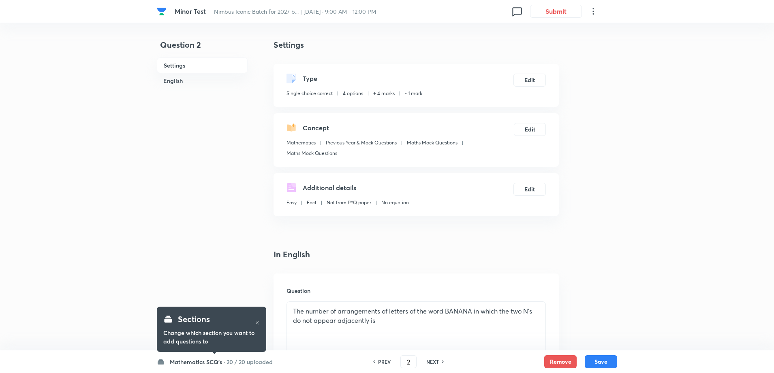
type input "3"
checkbox input "false"
checkbox input "true"
click at [428, 361] on h6 "NEXT" at bounding box center [432, 361] width 13 height 7
type input "4"
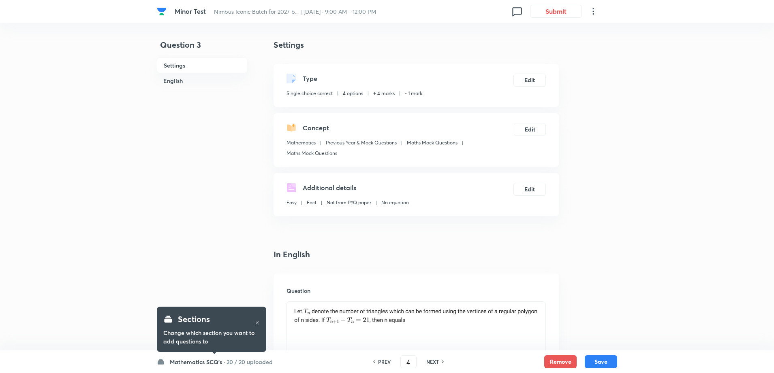
checkbox input "true"
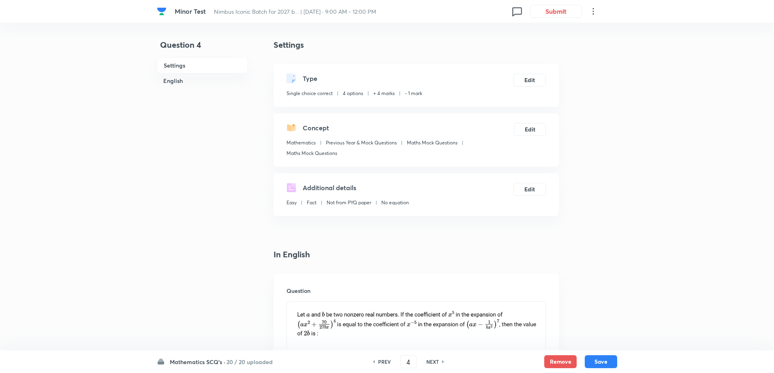
click at [428, 361] on h6 "NEXT" at bounding box center [432, 361] width 13 height 7
type input "5"
checkbox input "true"
click at [428, 361] on h6 "NEXT" at bounding box center [432, 361] width 13 height 7
type input "6"
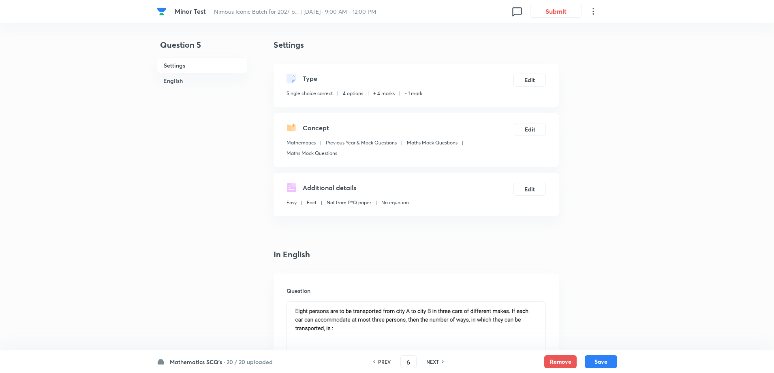
checkbox input "false"
checkbox input "true"
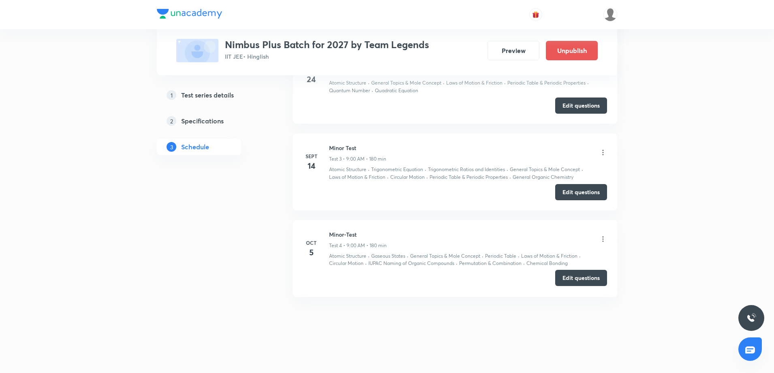
click at [583, 272] on button "Edit questions" at bounding box center [581, 278] width 52 height 16
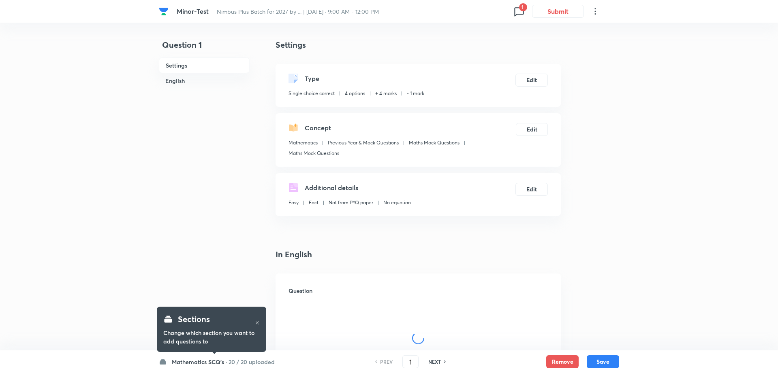
checkbox input "true"
click at [433, 363] on h6 "NEXT" at bounding box center [432, 361] width 13 height 7
type input "2"
checkbox input "false"
checkbox input "true"
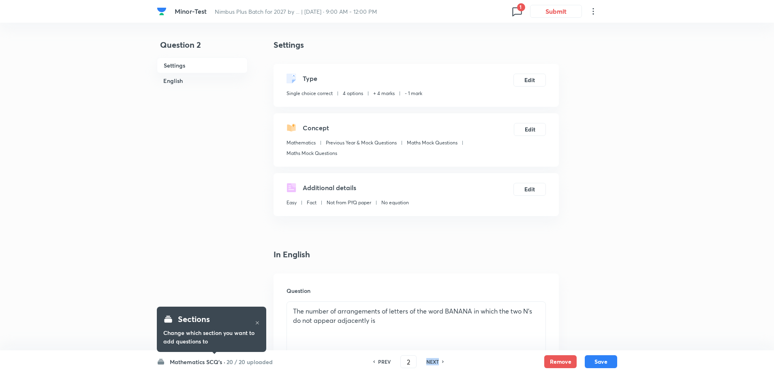
click at [433, 363] on h6 "NEXT" at bounding box center [432, 361] width 13 height 7
type input "3"
checkbox input "false"
checkbox input "true"
click at [433, 363] on h6 "NEXT" at bounding box center [432, 361] width 13 height 7
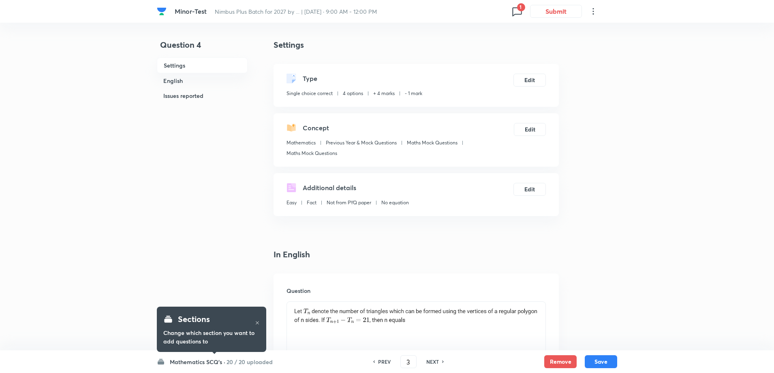
type input "4"
checkbox input "true"
click at [433, 363] on h6 "NEXT" at bounding box center [432, 361] width 13 height 7
type input "5"
checkbox input "true"
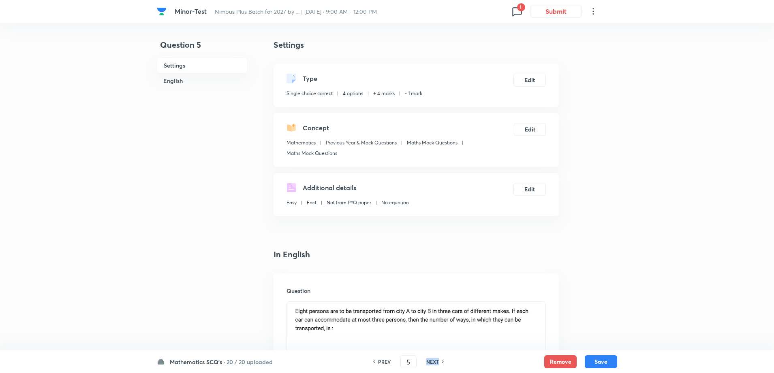
click at [433, 363] on h6 "NEXT" at bounding box center [432, 361] width 13 height 7
type input "6"
checkbox input "false"
checkbox input "true"
click at [433, 363] on h6 "NEXT" at bounding box center [432, 361] width 13 height 7
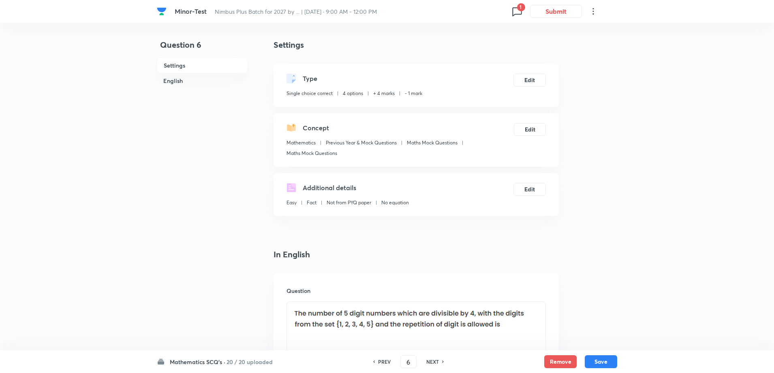
type input "7"
checkbox input "true"
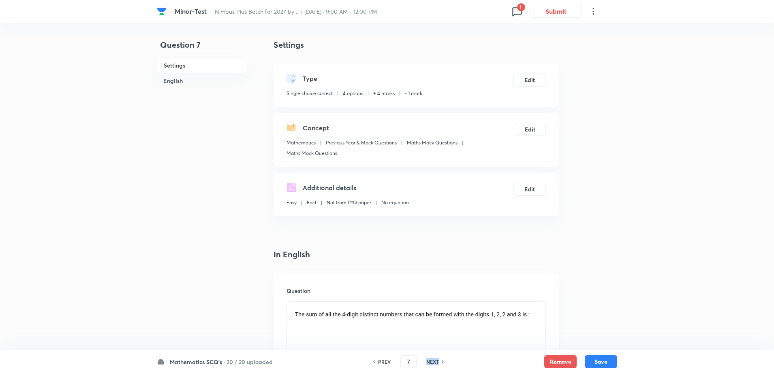
click at [433, 363] on h6 "NEXT" at bounding box center [432, 361] width 13 height 7
type input "8"
checkbox input "false"
checkbox input "true"
click at [433, 363] on h6 "NEXT" at bounding box center [432, 361] width 13 height 7
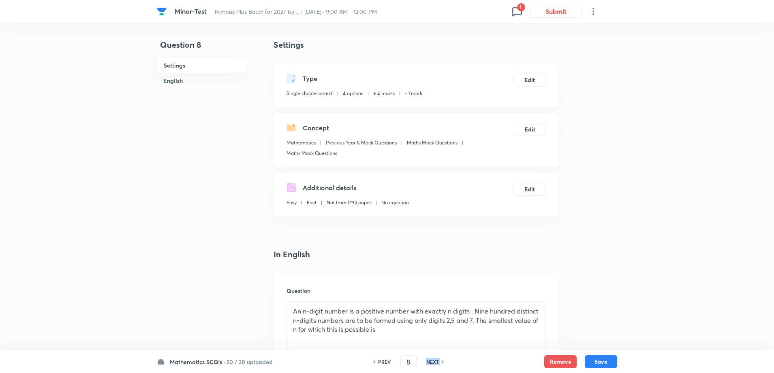
type input "9"
checkbox input "true"
click at [433, 363] on h6 "NEXT" at bounding box center [432, 361] width 13 height 7
type input "10"
checkbox input "false"
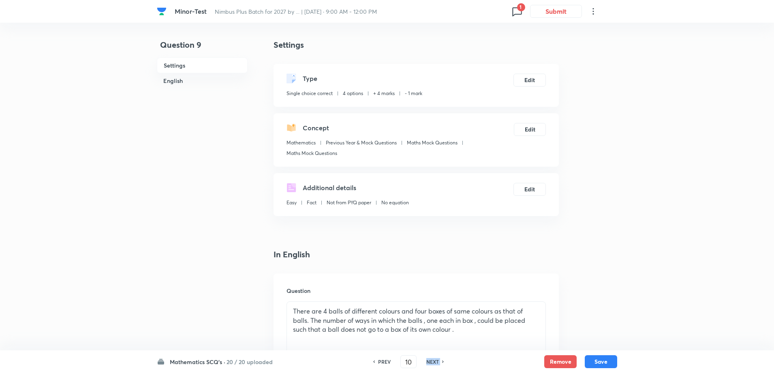
checkbox input "true"
click at [433, 363] on h6 "NEXT" at bounding box center [432, 361] width 13 height 7
type input "11"
checkbox input "true"
click at [433, 363] on h6 "NEXT" at bounding box center [432, 361] width 13 height 7
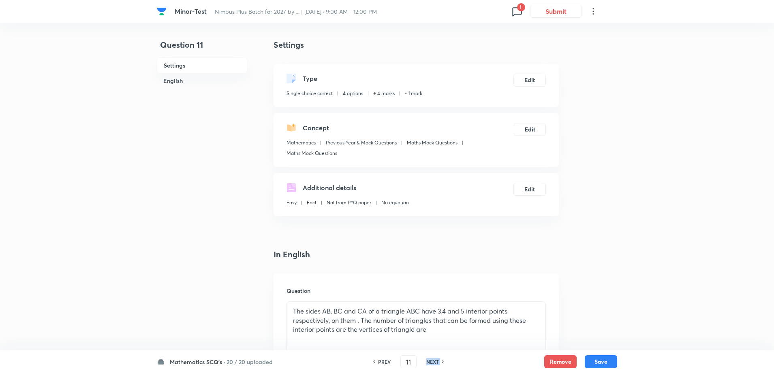
type input "12"
checkbox input "false"
checkbox input "true"
click at [433, 363] on h6 "NEXT" at bounding box center [432, 361] width 13 height 7
type input "13"
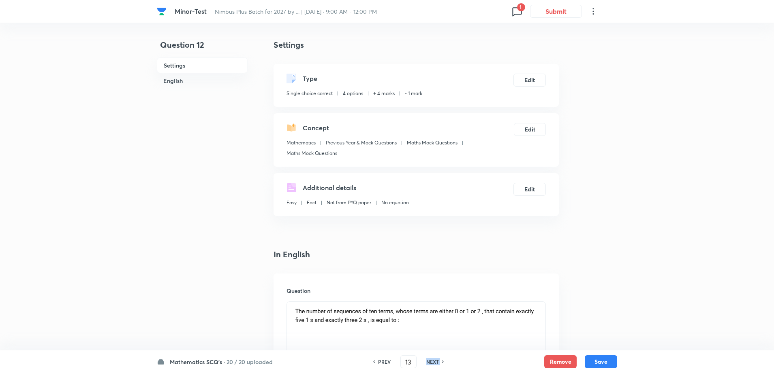
checkbox input "false"
checkbox input "true"
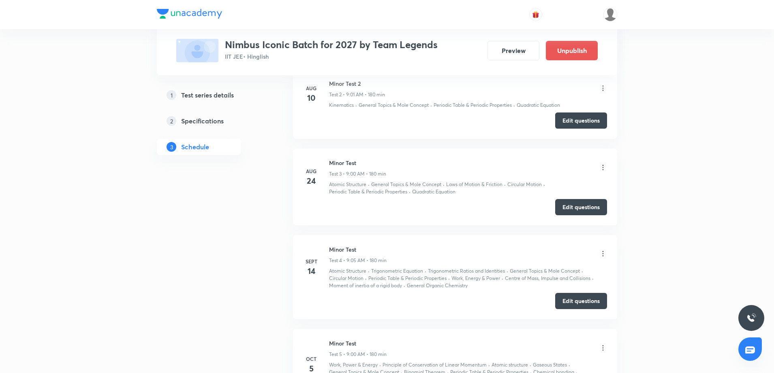
scroll to position [612, 0]
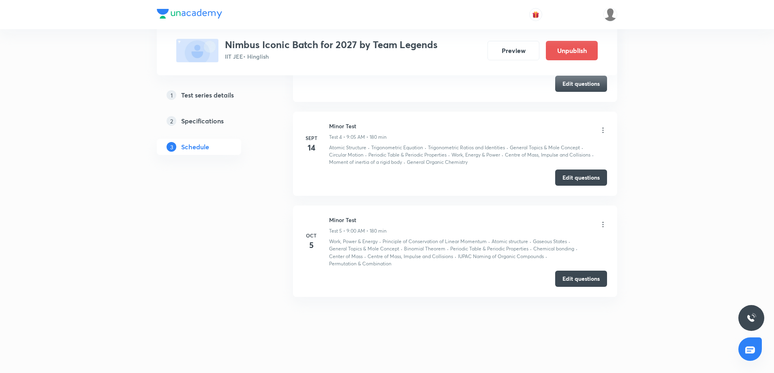
click at [602, 224] on icon at bounding box center [603, 225] width 8 height 8
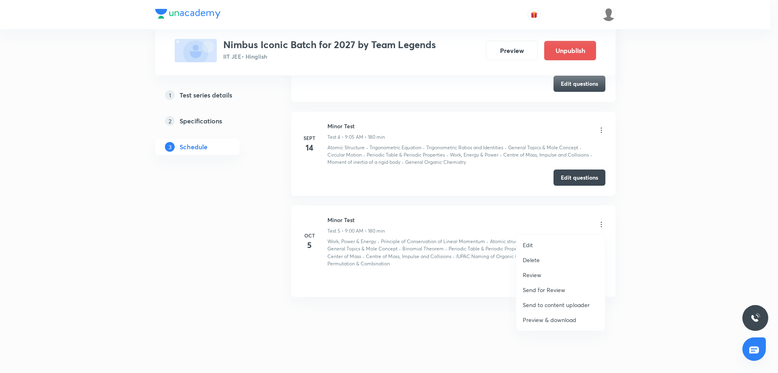
click at [554, 256] on li "Delete" at bounding box center [560, 260] width 89 height 15
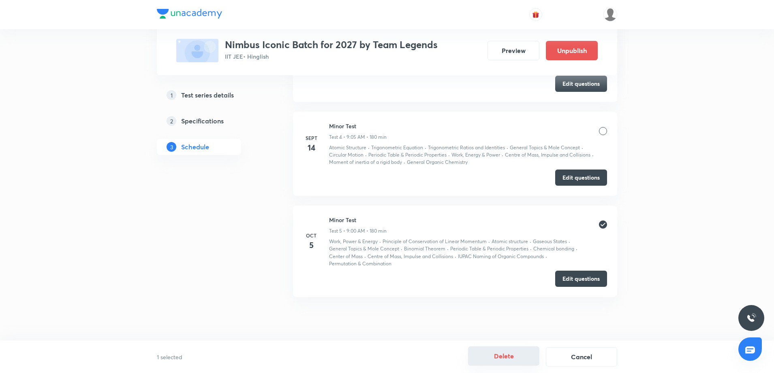
click at [499, 353] on button "Delete" at bounding box center [503, 356] width 71 height 19
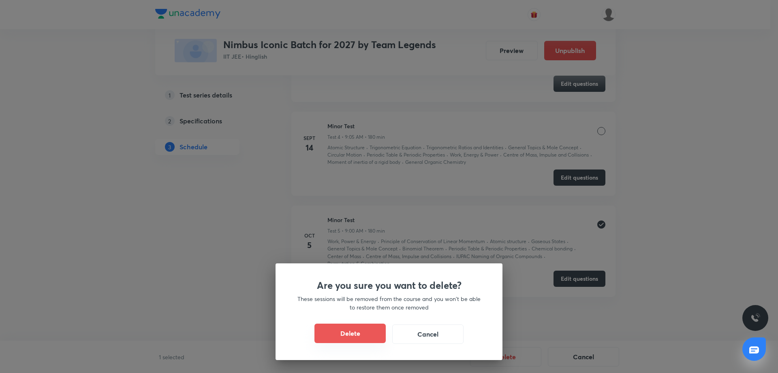
click at [366, 333] on button "Delete" at bounding box center [349, 333] width 71 height 19
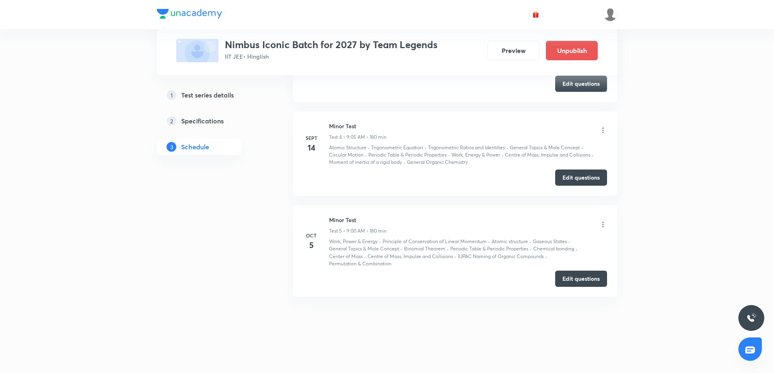
scroll to position [510, 0]
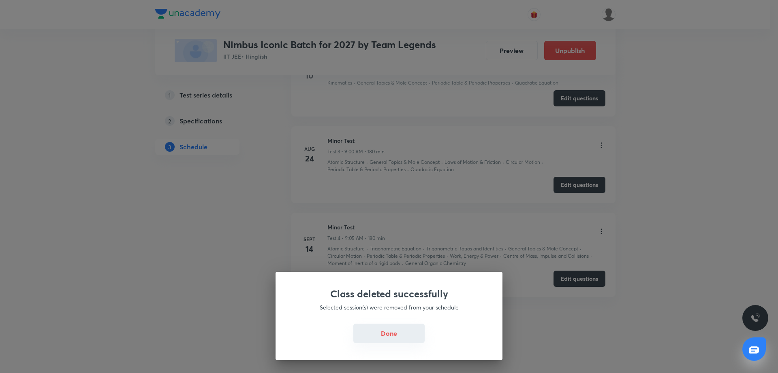
click at [401, 337] on button "Done" at bounding box center [388, 333] width 71 height 19
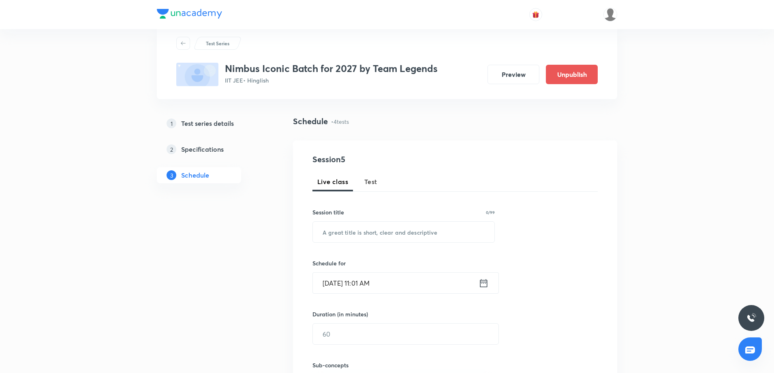
scroll to position [0, 0]
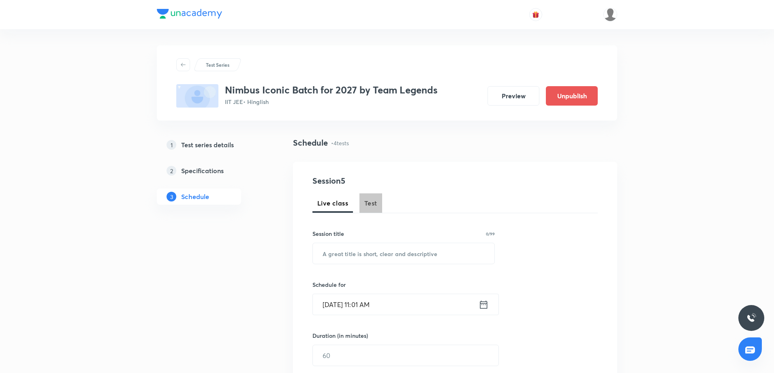
click at [376, 201] on span "Test" at bounding box center [370, 203] width 13 height 10
click at [344, 251] on input "text" at bounding box center [403, 253] width 181 height 21
type input "Major test"
click at [387, 300] on input "Oct 4, 2025, 11:01 AM" at bounding box center [396, 304] width 166 height 21
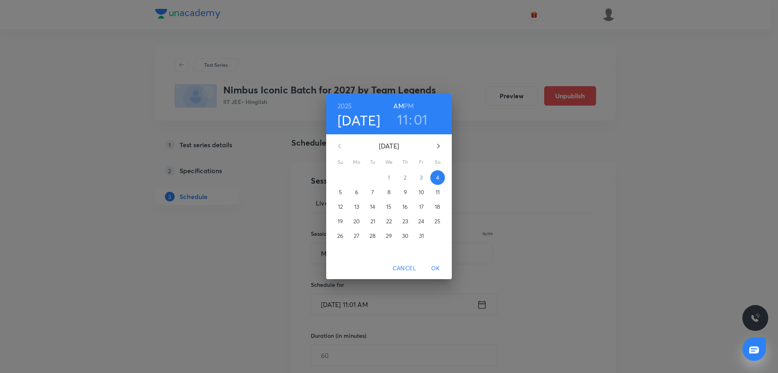
click at [342, 194] on span "5" at bounding box center [340, 192] width 15 height 8
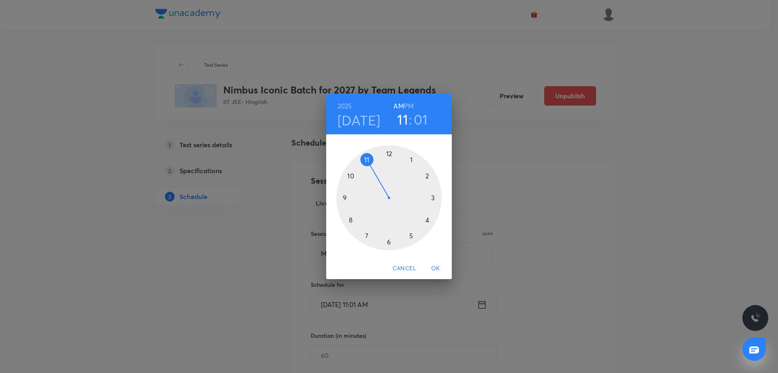
click at [342, 197] on div at bounding box center [388, 197] width 105 height 105
click at [399, 152] on div at bounding box center [388, 197] width 105 height 105
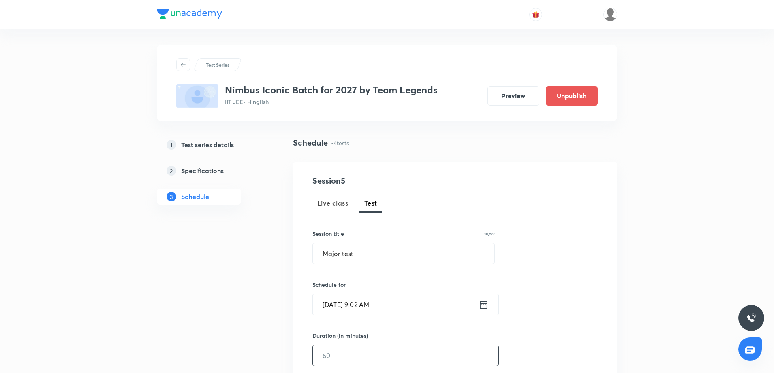
click at [363, 352] on input "text" at bounding box center [406, 356] width 186 height 21
type input "180"
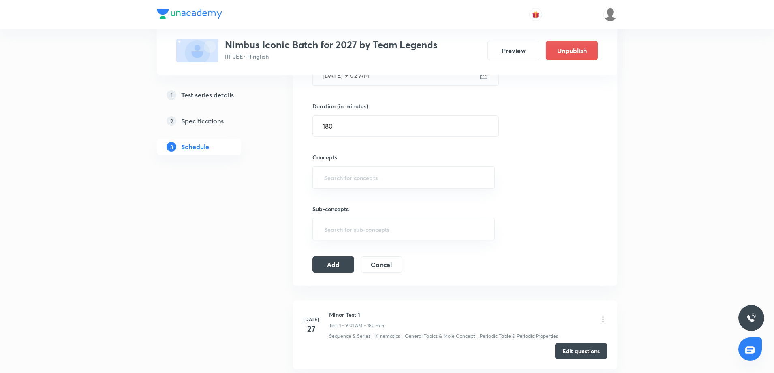
scroll to position [243, 0]
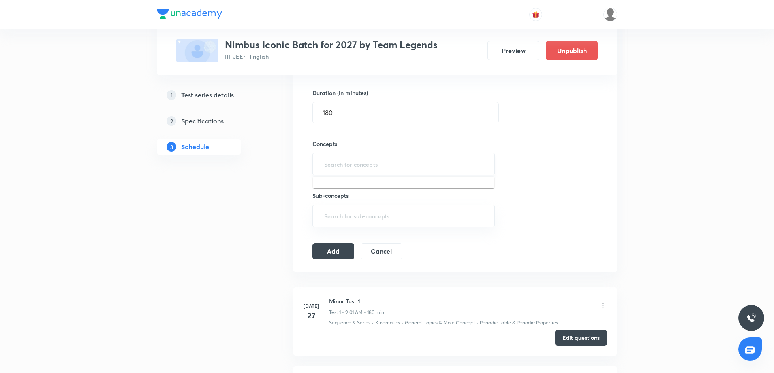
click at [365, 162] on input "text" at bounding box center [403, 164] width 162 height 15
type input "pe"
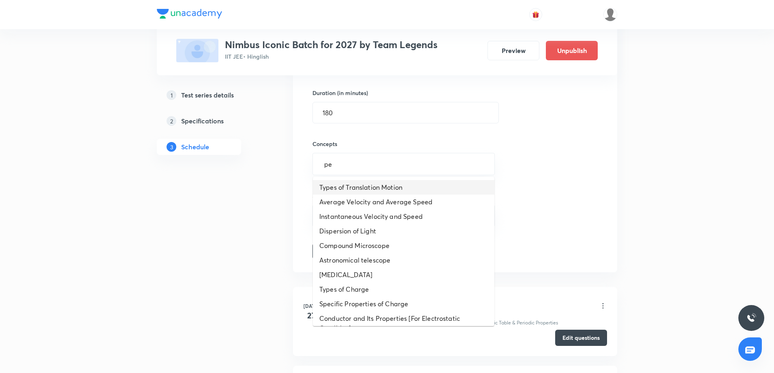
click at [338, 187] on li "Types of Translation Motion" at bounding box center [403, 187] width 181 height 15
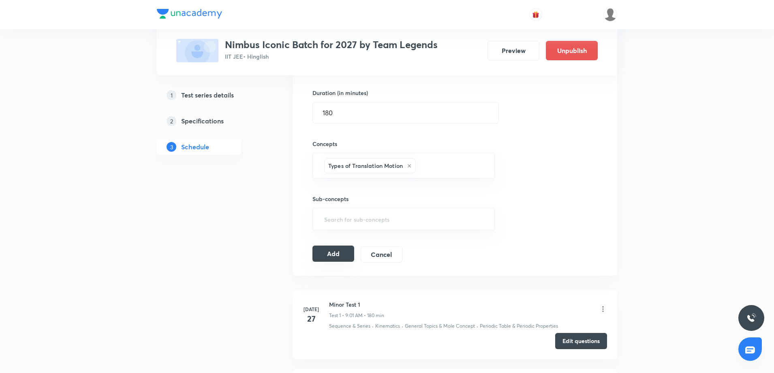
click at [333, 259] on button "Add" at bounding box center [333, 254] width 42 height 16
click at [532, 234] on div "Session 5 Live class Test Session title 10/99 Major test ​ Schedule for Oct 5, …" at bounding box center [454, 97] width 285 height 331
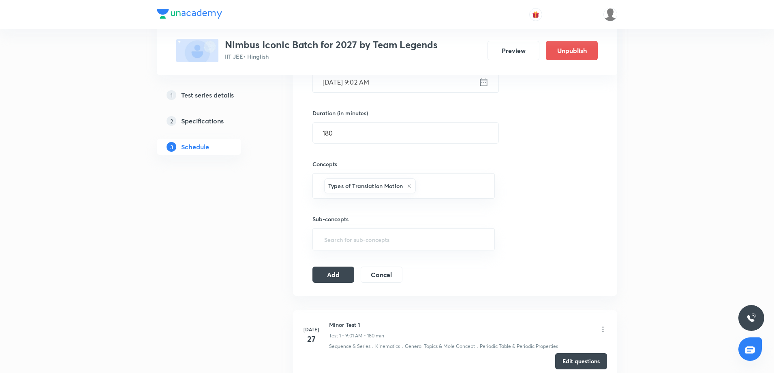
scroll to position [182, 0]
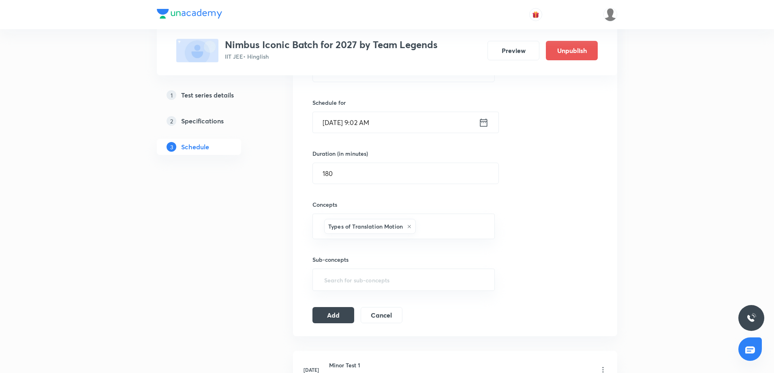
click at [370, 116] on input "Oct 5, 2025, 9:02 AM" at bounding box center [396, 122] width 166 height 21
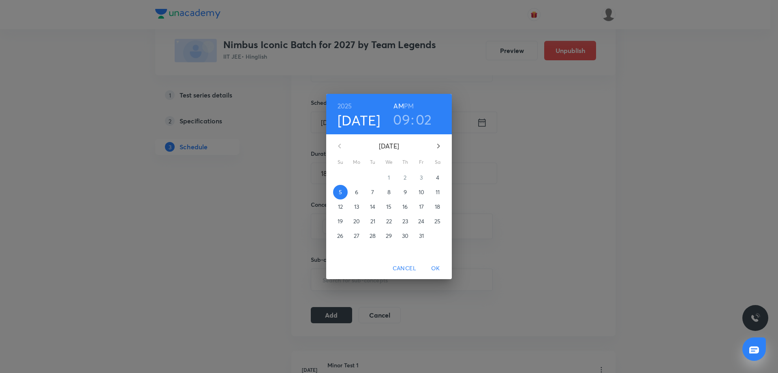
click at [428, 122] on h3 "02" at bounding box center [424, 119] width 16 height 17
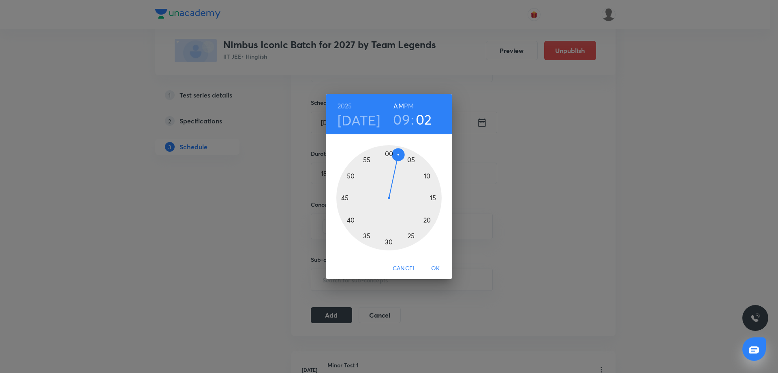
click at [409, 157] on div at bounding box center [388, 197] width 105 height 105
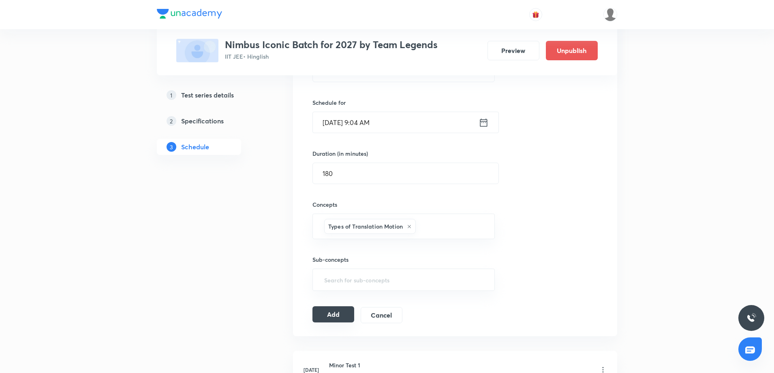
click at [333, 316] on button "Add" at bounding box center [333, 315] width 42 height 16
click at [629, 236] on div "Test Series Nimbus Iconic Batch for 2027 by Team Legends IIT JEE • Hinglish Pre…" at bounding box center [387, 287] width 774 height 939
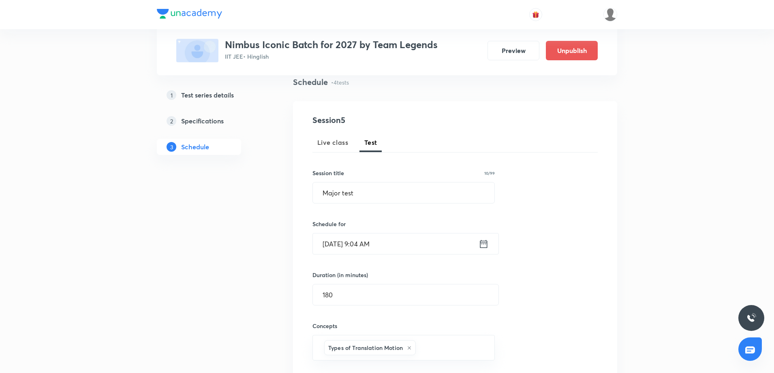
scroll to position [81, 0]
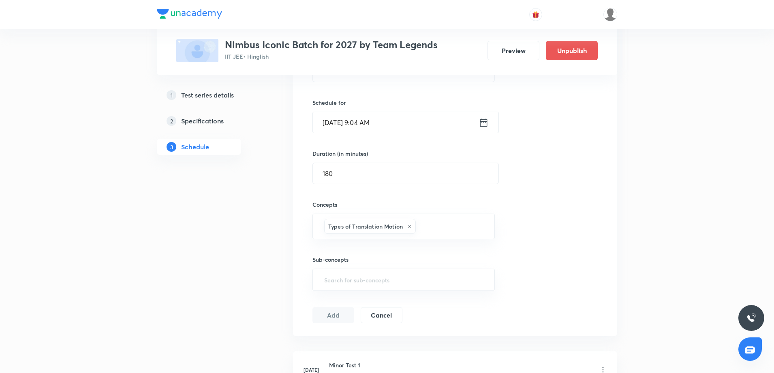
scroll to position [162, 0]
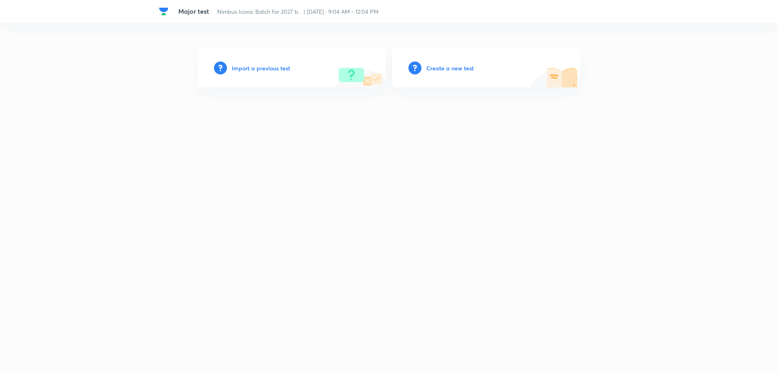
click at [256, 70] on h6 "Import a previous test" at bounding box center [261, 68] width 58 height 9
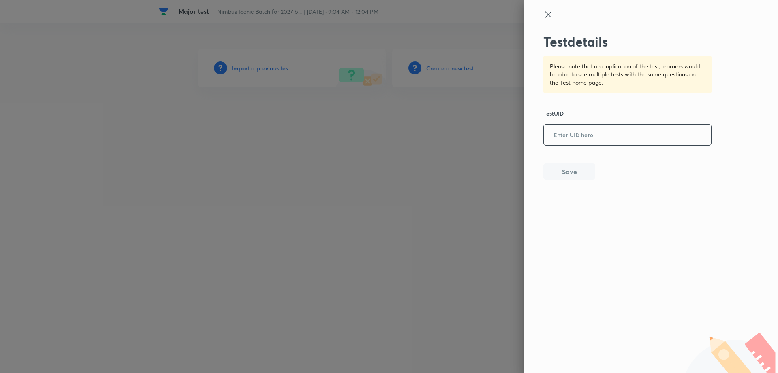
click at [564, 137] on input "text" at bounding box center [627, 136] width 167 height 20
paste input "85B3WK64VH"
type input "85B3WK64VH"
click at [562, 175] on button "Save" at bounding box center [569, 171] width 52 height 16
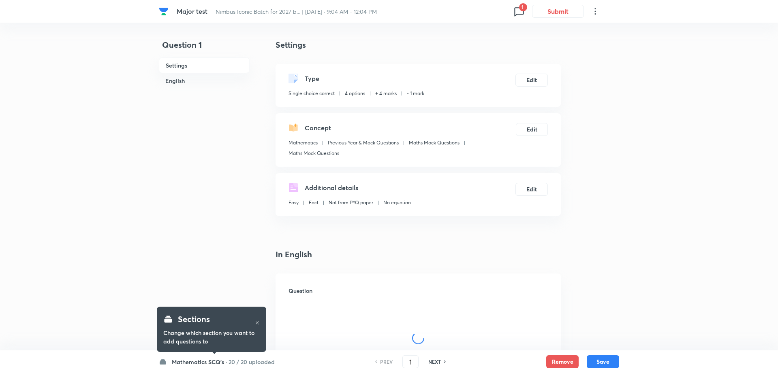
checkbox input "true"
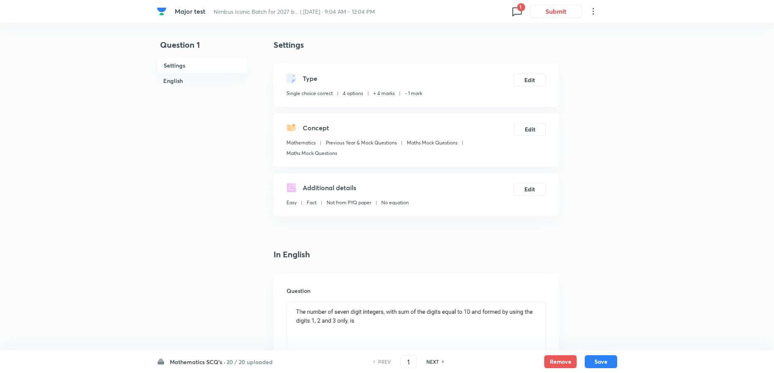
click at [435, 360] on h6 "NEXT" at bounding box center [432, 361] width 13 height 7
type input "2"
checkbox input "false"
checkbox input "true"
click at [435, 360] on h6 "NEXT" at bounding box center [432, 361] width 13 height 7
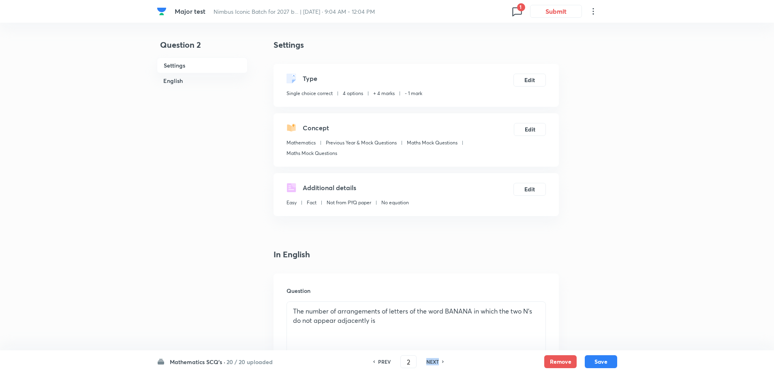
type input "3"
checkbox input "false"
checkbox input "true"
click at [435, 360] on h6 "NEXT" at bounding box center [432, 361] width 13 height 7
type input "4"
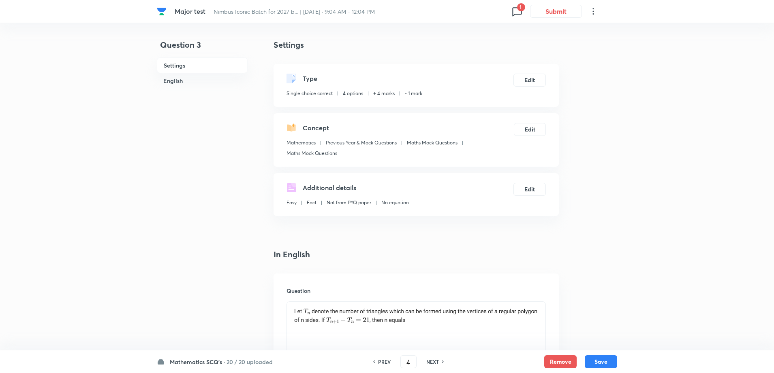
checkbox input "true"
click at [435, 360] on h6 "NEXT" at bounding box center [432, 361] width 13 height 7
type input "5"
checkbox input "true"
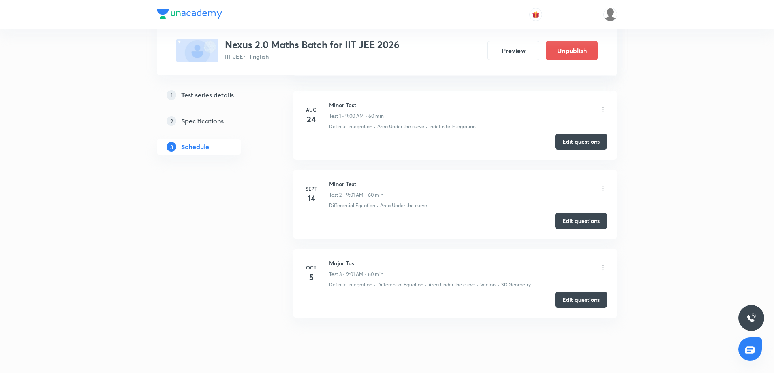
scroll to position [409, 0]
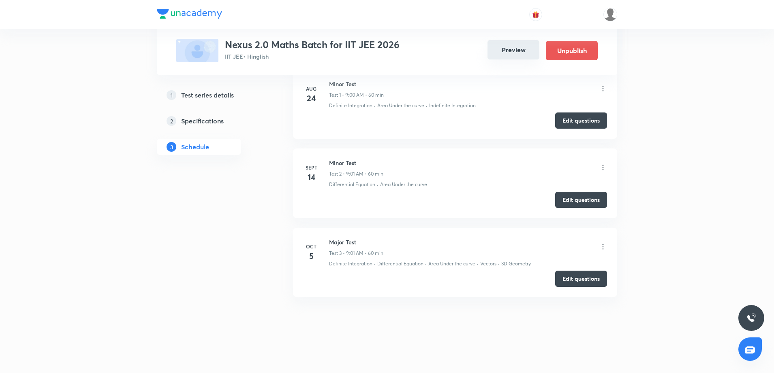
click at [514, 45] on button "Preview" at bounding box center [513, 49] width 52 height 19
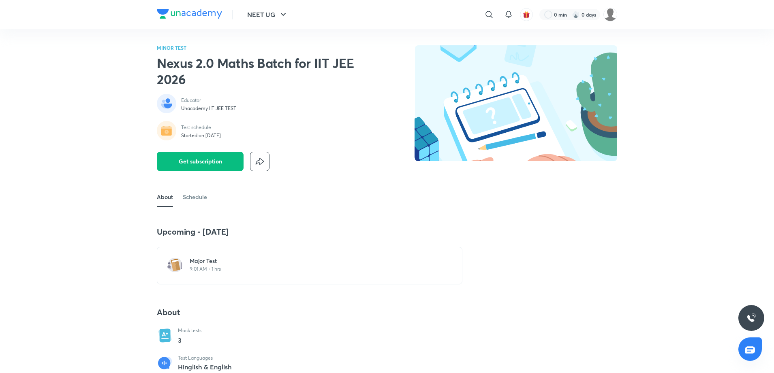
click at [197, 258] on h6 "Major Test" at bounding box center [315, 261] width 250 height 8
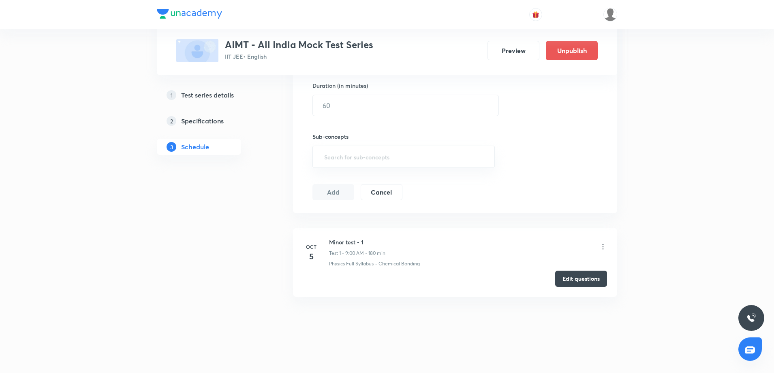
click at [677, 188] on div "Test Series AIMT - All India Mock Test Series IIT JEE • English Preview Unpubli…" at bounding box center [387, 62] width 774 height 624
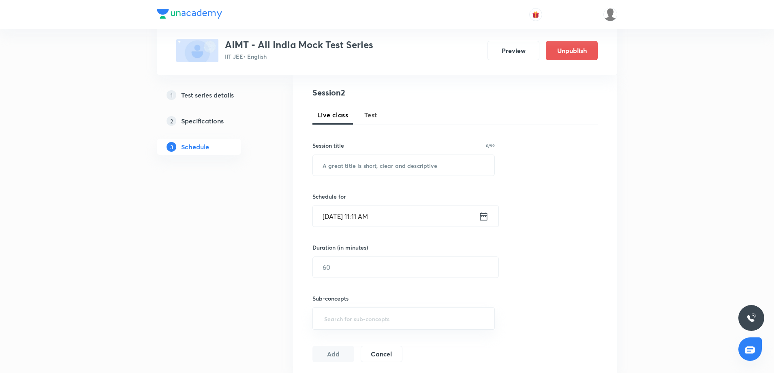
click at [677, 188] on div "Test Series AIMT - All India Mock Test Series IIT JEE • English Preview Unpubli…" at bounding box center [387, 224] width 774 height 624
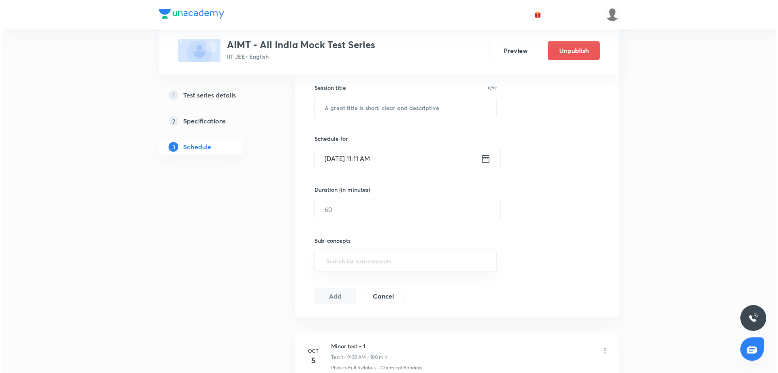
scroll to position [250, 0]
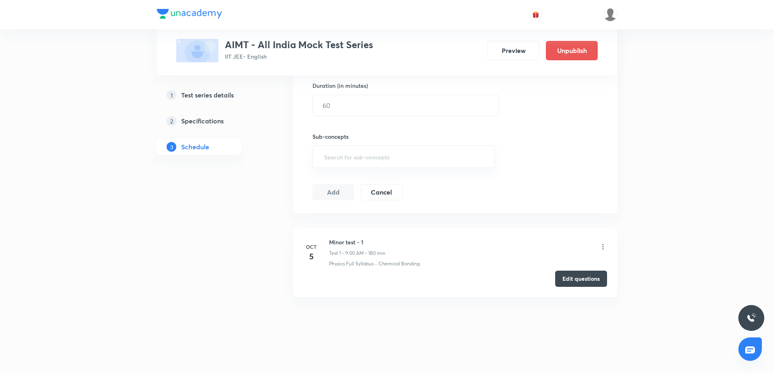
click at [602, 250] on icon at bounding box center [603, 247] width 8 height 8
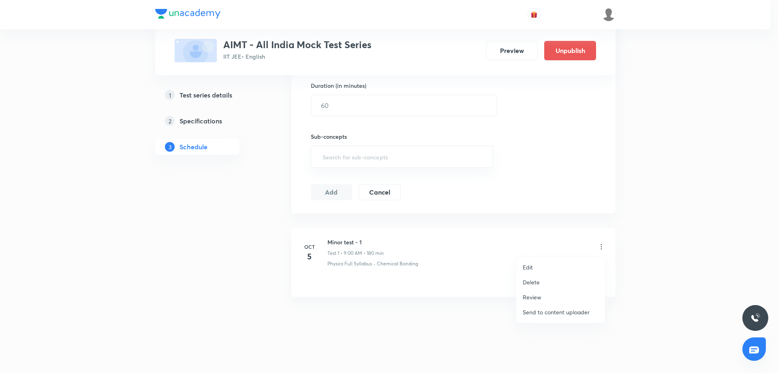
click at [547, 266] on li "Edit" at bounding box center [560, 267] width 89 height 15
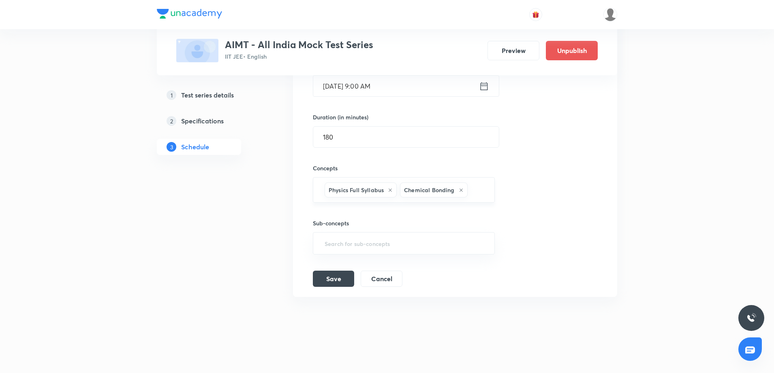
click at [487, 194] on div "Physics Full Syllabus Chemical Bonding ​" at bounding box center [404, 190] width 182 height 26
type input "full"
click at [408, 227] on li "Math's Full Syllabus" at bounding box center [403, 229] width 181 height 15
click at [326, 296] on button "Save" at bounding box center [333, 296] width 41 height 16
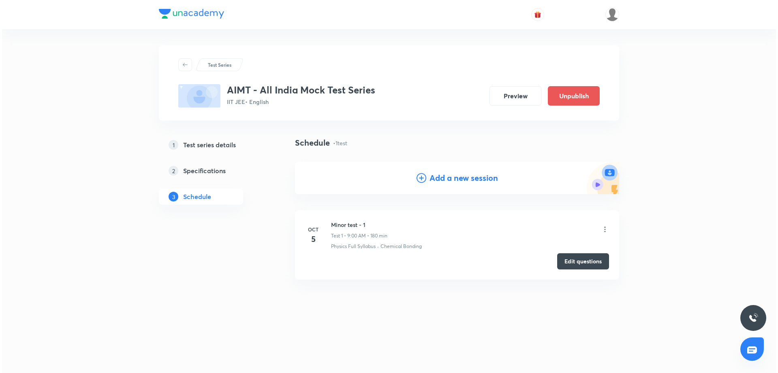
scroll to position [0, 0]
click at [582, 259] on button "Edit questions" at bounding box center [583, 261] width 52 height 16
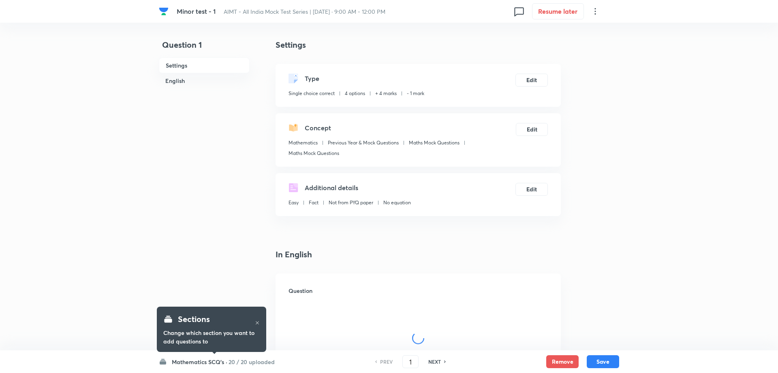
checkbox input "true"
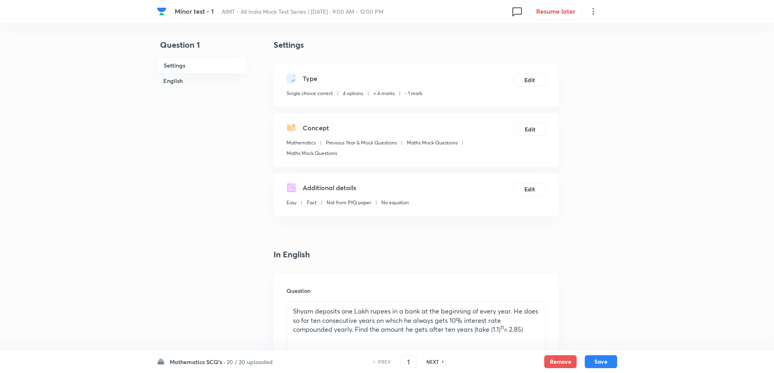
click at [437, 359] on h6 "NEXT" at bounding box center [432, 361] width 13 height 7
type input "2"
checkbox input "false"
checkbox input "true"
click at [437, 359] on h6 "NEXT" at bounding box center [432, 361] width 13 height 7
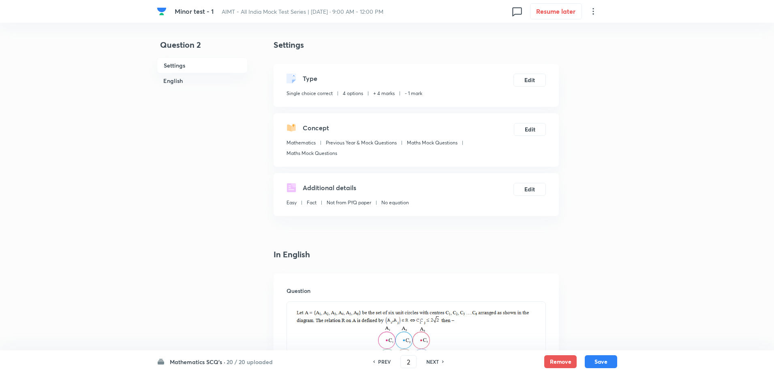
type input "3"
checkbox input "false"
checkbox input "true"
click at [558, 320] on div "Question" at bounding box center [415, 332] width 285 height 117
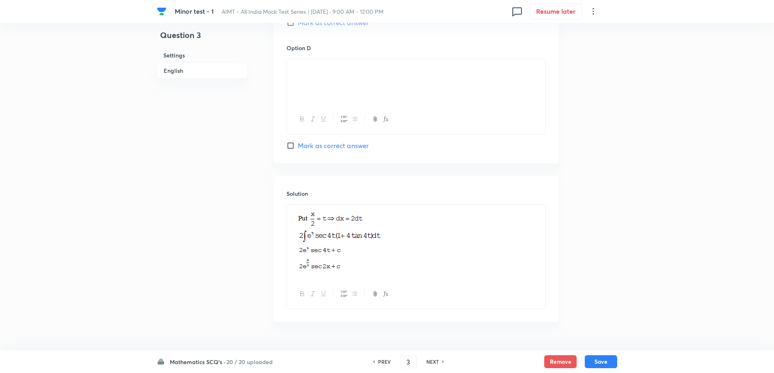
scroll to position [763, 0]
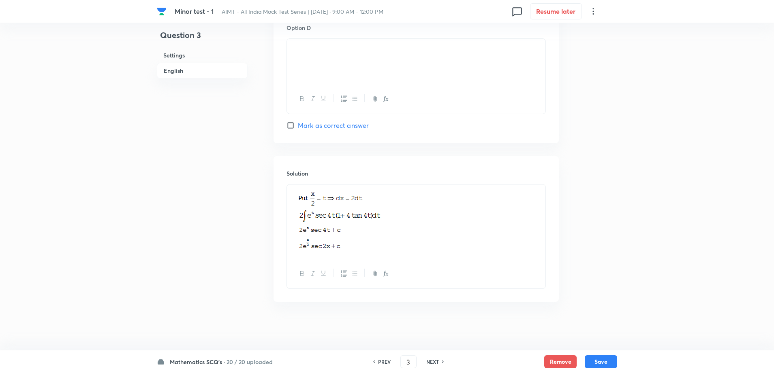
click at [441, 363] on div "NEXT" at bounding box center [433, 361] width 21 height 7
type input "4"
checkbox input "true"
